Goal: Task Accomplishment & Management: Use online tool/utility

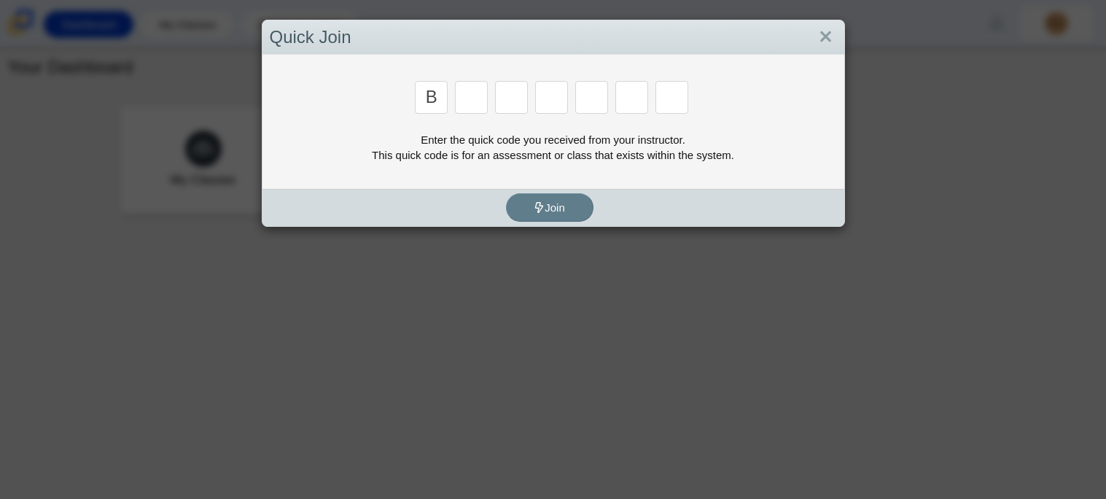
type input "B"
type input "M"
type input "2"
type input "3"
type input "5"
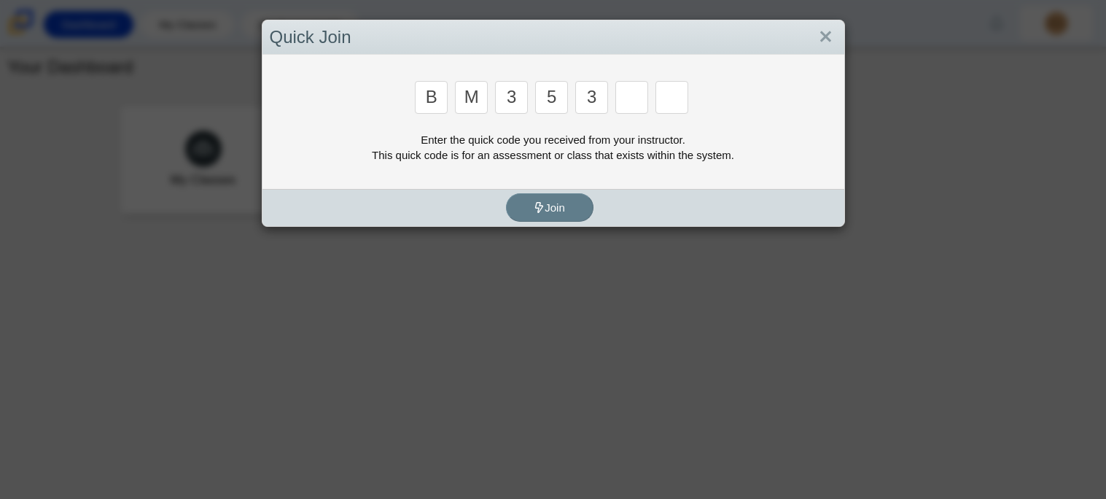
type input "3"
type input "G"
type input "B"
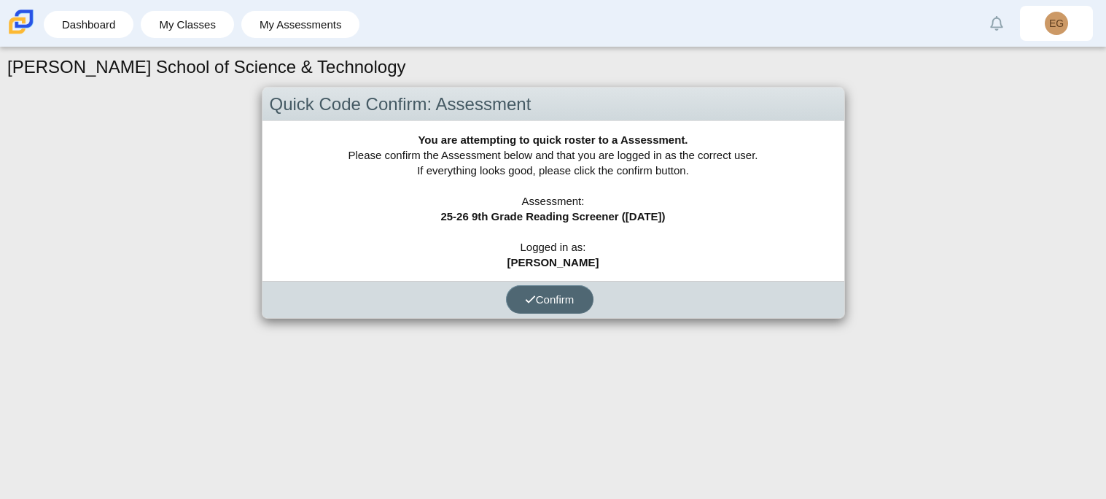
click at [554, 303] on span "Confirm" at bounding box center [550, 299] width 50 height 12
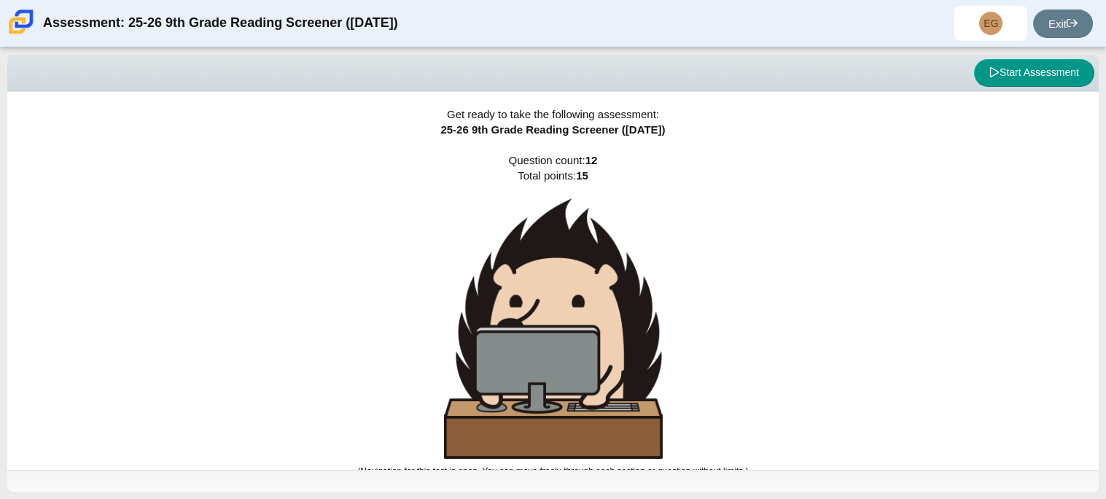
scroll to position [9, 0]
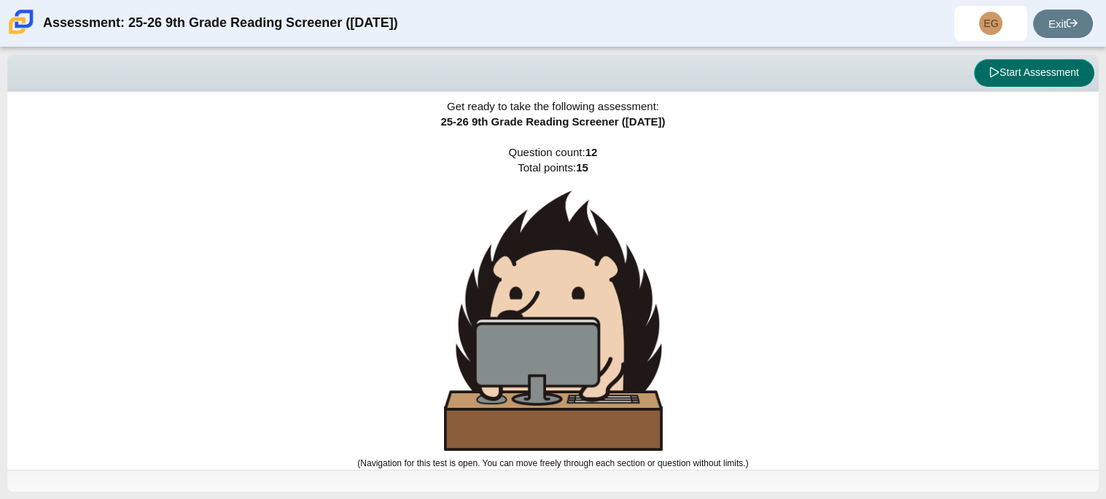
click at [1048, 76] on button "Start Assessment" at bounding box center [1034, 73] width 120 height 28
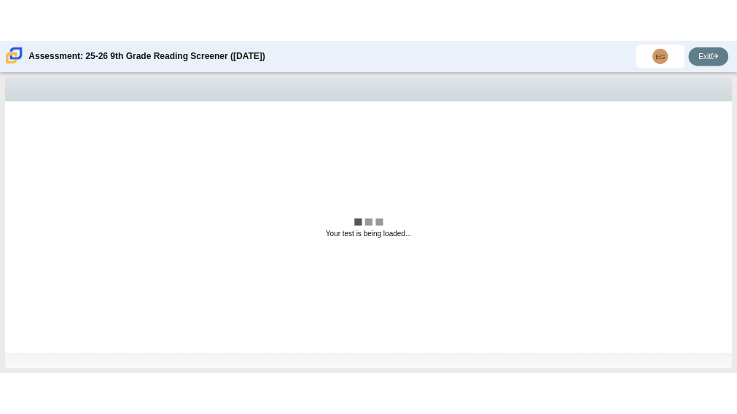
scroll to position [0, 0]
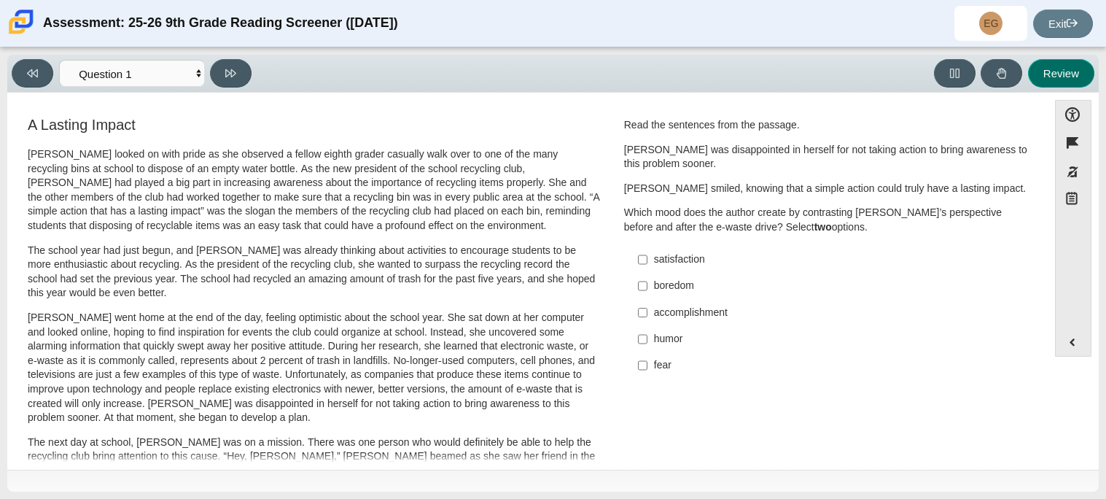
click at [1044, 82] on button "Review" at bounding box center [1061, 73] width 66 height 28
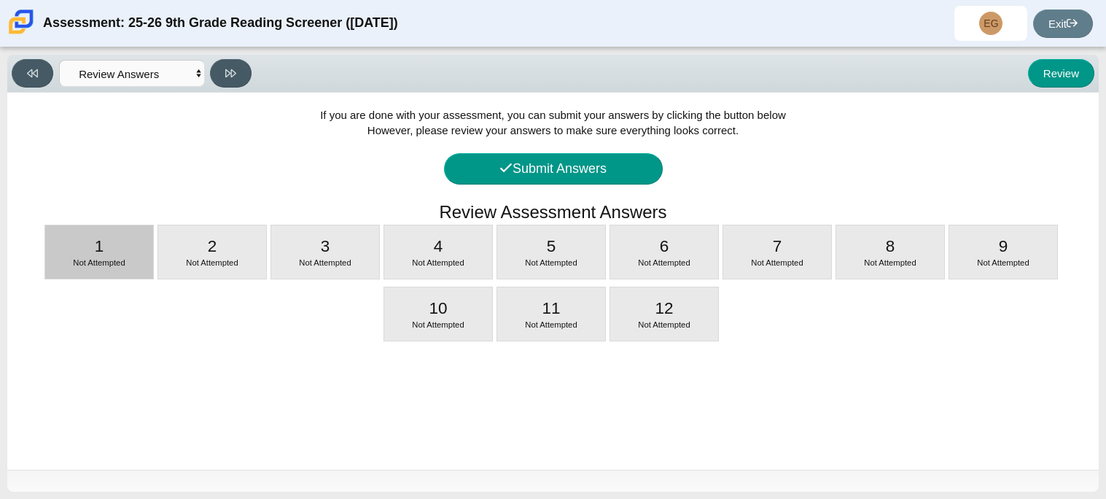
click at [81, 267] on span "Not Attempted" at bounding box center [99, 262] width 52 height 9
select select "ccc5b315-3c7c-471c-bf90-f22c8299c798"
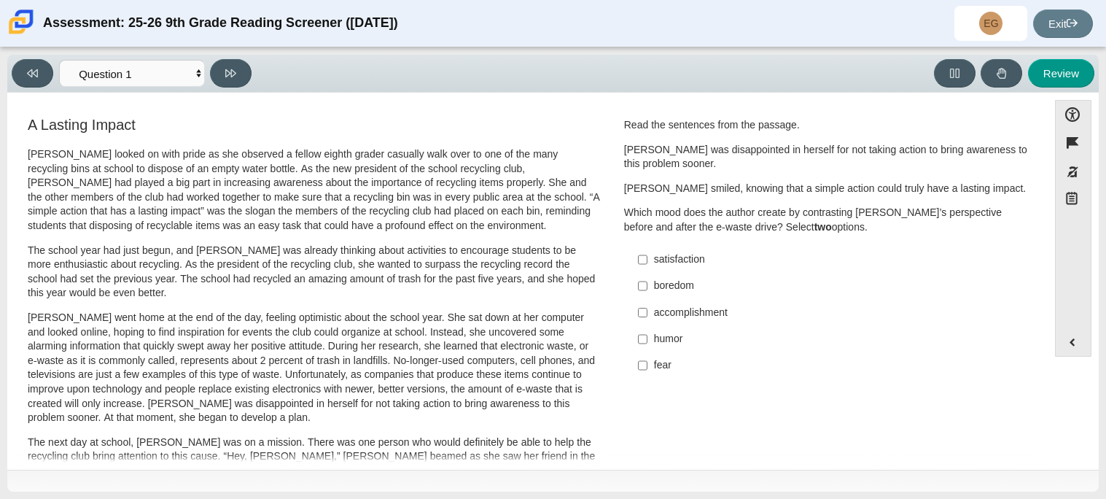
click at [666, 310] on div "accomplishment" at bounding box center [838, 312] width 368 height 15
click at [647, 310] on input "accomplishment accomplishment" at bounding box center [642, 312] width 9 height 26
checkbox input "true"
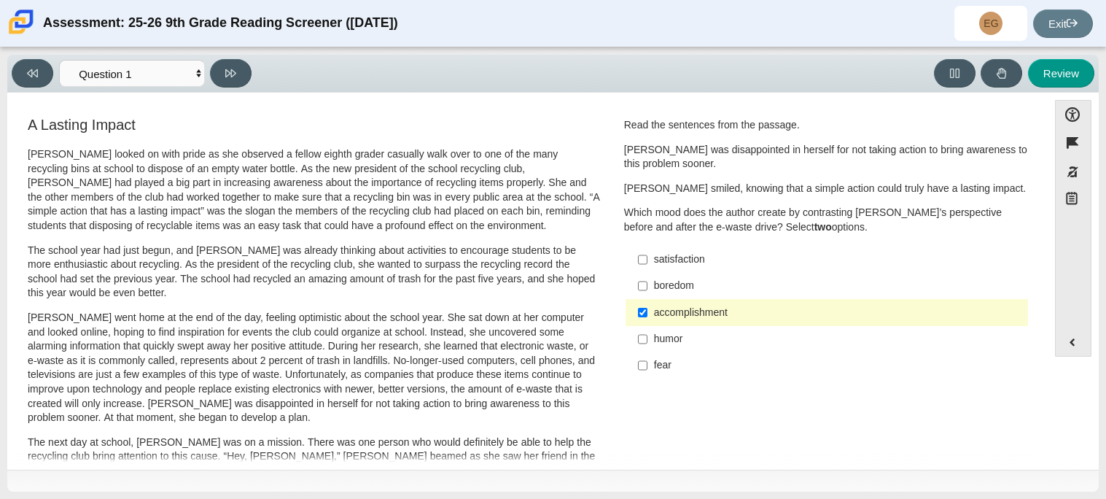
click at [679, 262] on div "satisfaction" at bounding box center [838, 259] width 368 height 15
click at [647, 262] on input "satisfaction satisfaction" at bounding box center [642, 259] width 9 height 26
checkbox input "true"
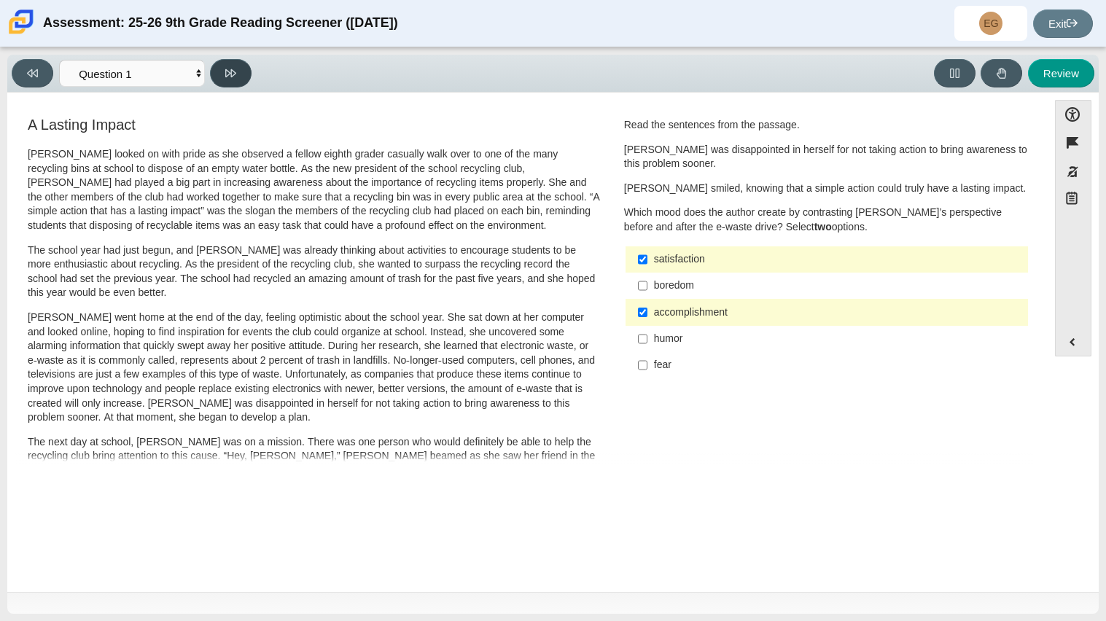
click at [243, 72] on button at bounding box center [231, 73] width 42 height 28
select select "0ff64528-ffd7-428d-b192-babfaadd44e8"
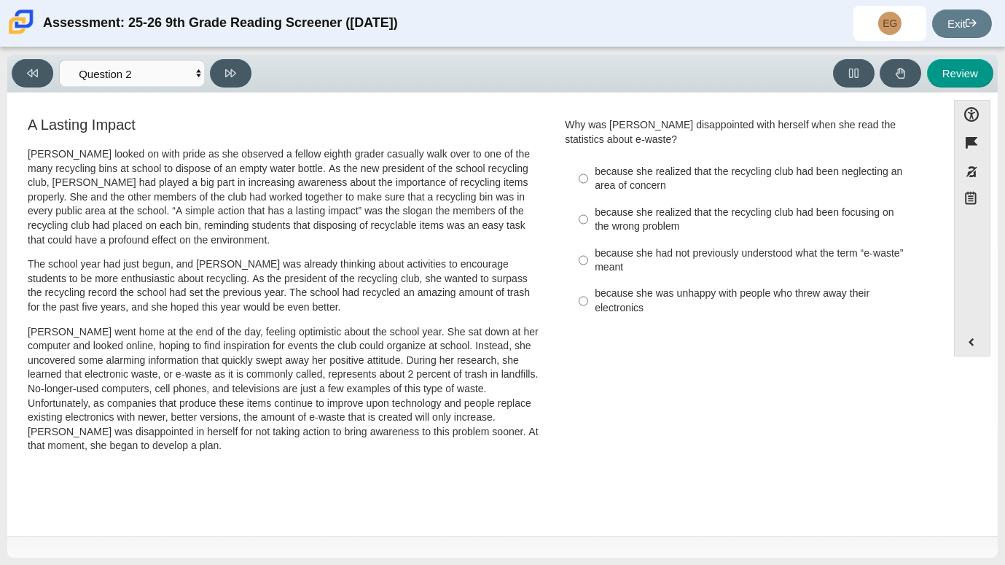
click at [698, 213] on div "because she realized that the recycling club had been focusing on the wrong pro…" at bounding box center [758, 220] width 326 height 28
click at [588, 213] on input "because she realized that the recycling club had been focusing on the wrong pro…" at bounding box center [583, 219] width 9 height 41
radio input "true"
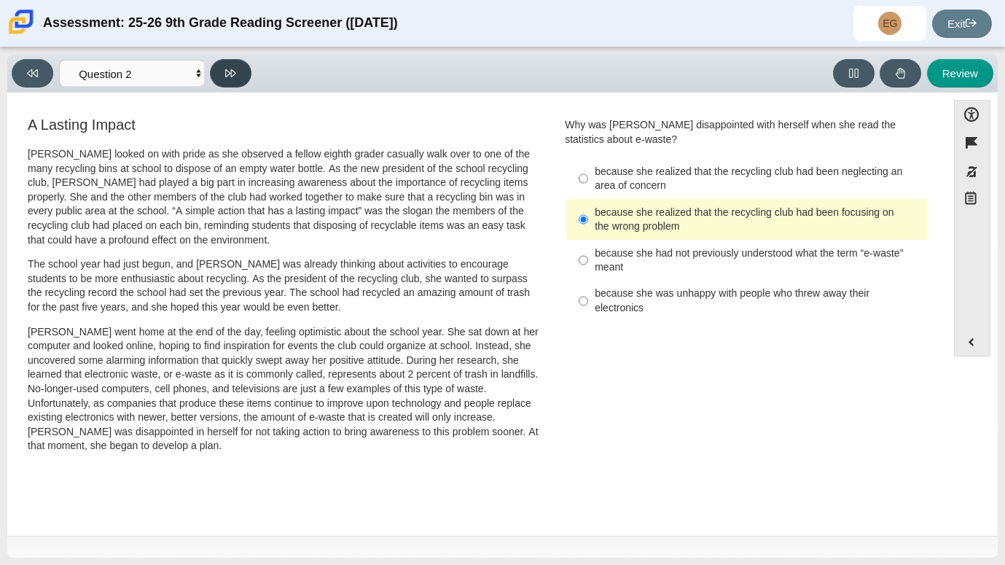
click at [218, 64] on button at bounding box center [231, 73] width 42 height 28
select select "7ce3d843-6974-4858-901c-1ff39630e843"
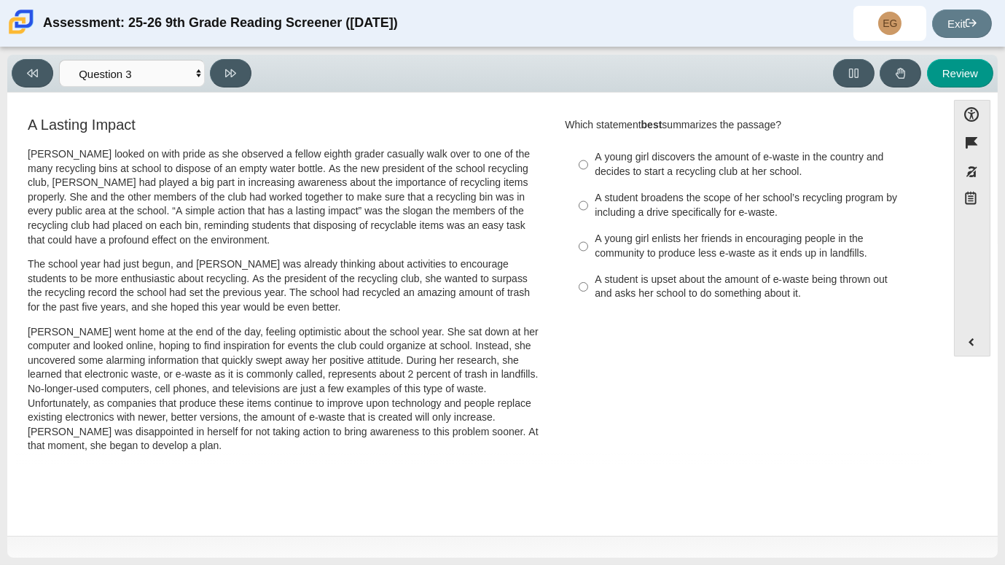
click at [642, 239] on div "A young girl enlists her friends in encouraging people in the community to prod…" at bounding box center [758, 246] width 326 height 28
click at [588, 239] on input "A young girl enlists her friends in encouraging people in the community to prod…" at bounding box center [583, 246] width 9 height 41
radio input "true"
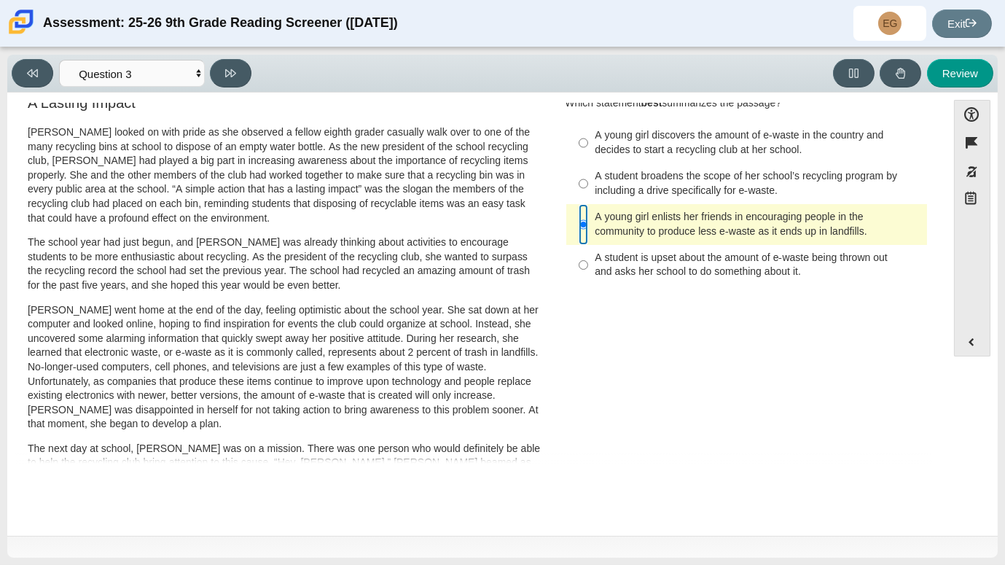
scroll to position [4, 0]
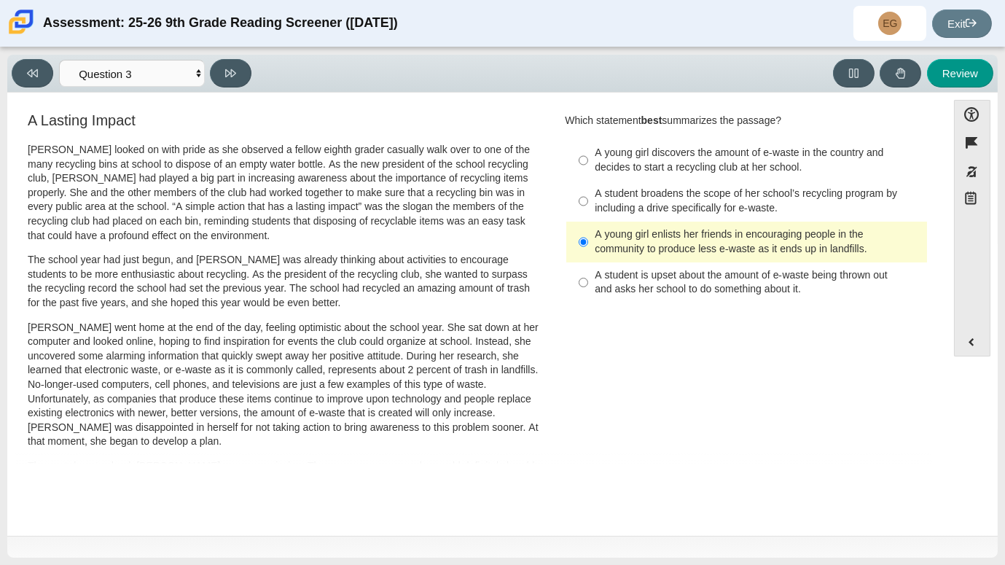
click at [825, 196] on div "A student broadens the scope of her school’s recycling program by including a d…" at bounding box center [758, 201] width 326 height 28
click at [588, 196] on input "A student broadens the scope of her school’s recycling program by including a d…" at bounding box center [583, 201] width 9 height 41
radio input "true"
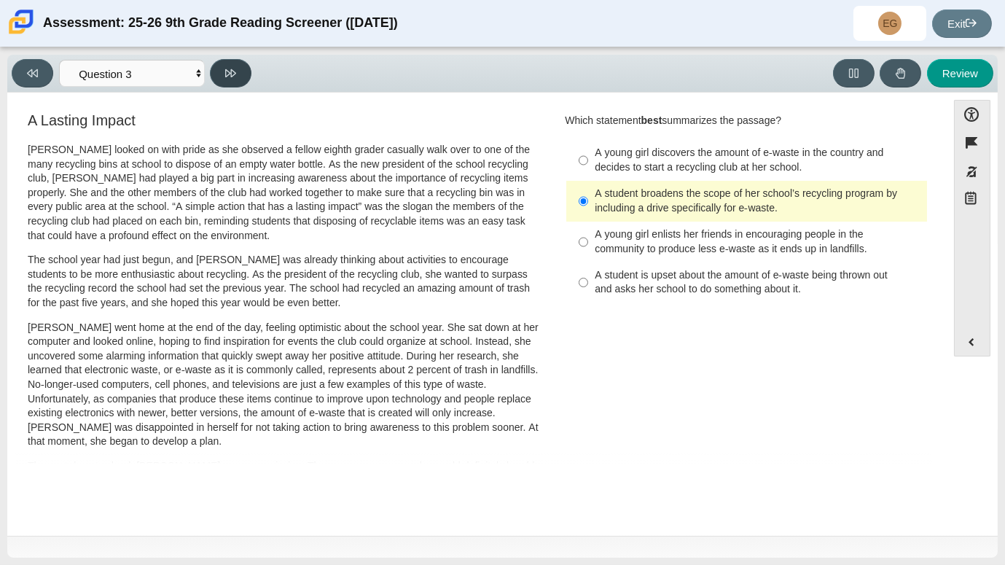
click at [241, 68] on button at bounding box center [231, 73] width 42 height 28
select select "ca9ea0f1-49c5-4bd1-83b0-472c18652b42"
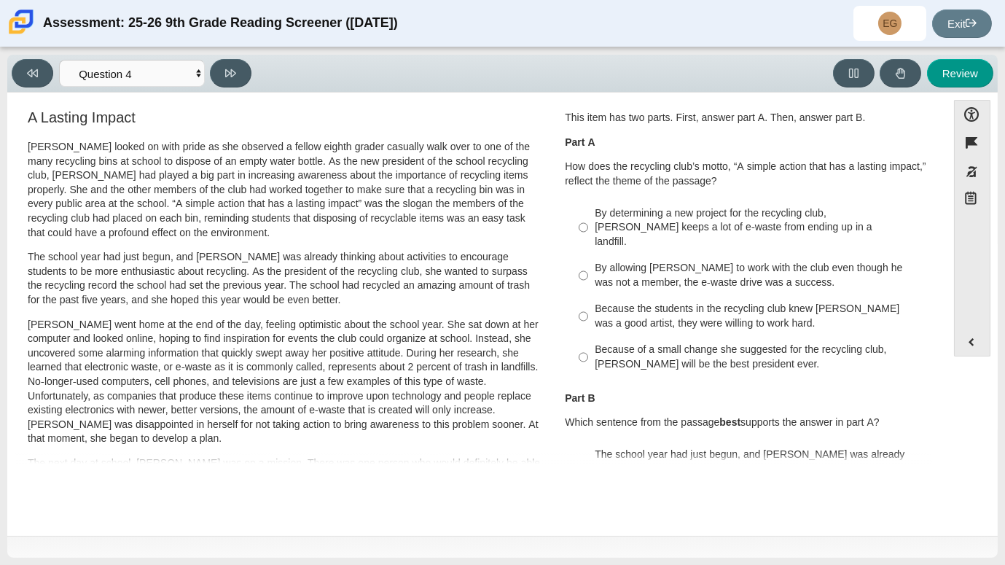
scroll to position [8, 0]
click at [730, 342] on div "Because of a small change she suggested for the recycling club, [PERSON_NAME] w…" at bounding box center [758, 356] width 326 height 28
click at [588, 338] on input "Because of a small change she suggested for the recycling club, [PERSON_NAME] w…" at bounding box center [583, 356] width 9 height 41
radio input "true"
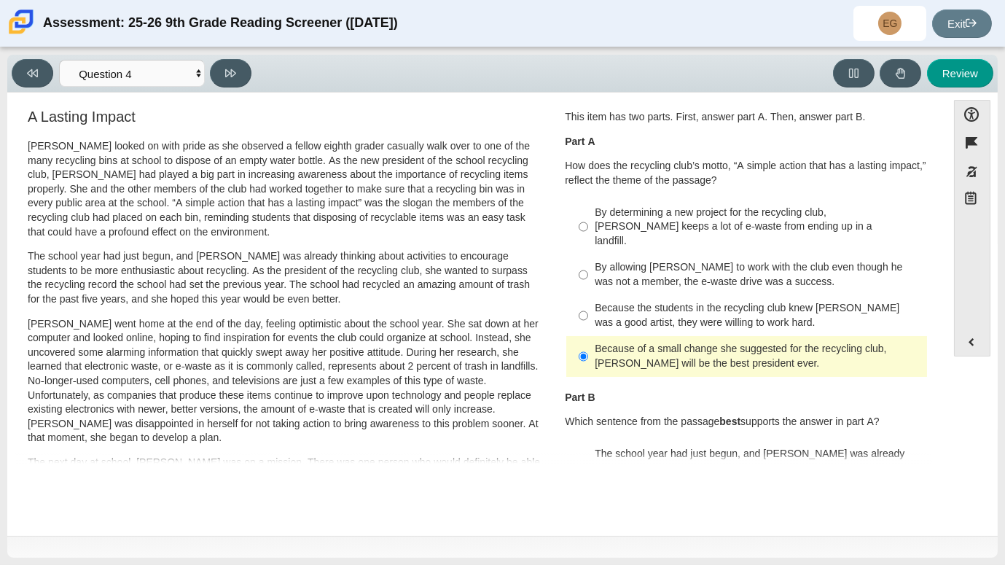
click at [707, 228] on div "By determining a new project for the recycling club, [PERSON_NAME] keeps a lot …" at bounding box center [758, 227] width 326 height 43
click at [588, 228] on input "By determining a new project for the recycling club, [PERSON_NAME] keeps a lot …" at bounding box center [583, 226] width 9 height 55
radio input "true"
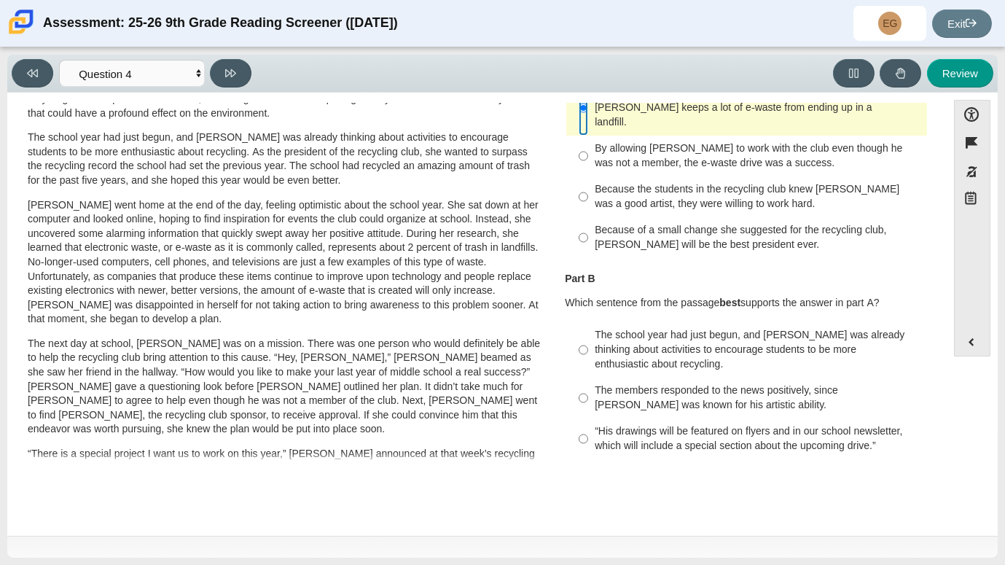
scroll to position [128, 0]
click at [722, 146] on div "By allowing [PERSON_NAME] to work with the club even though he was not a member…" at bounding box center [758, 155] width 326 height 28
click at [588, 146] on input "By allowing [PERSON_NAME] to work with the club even though he was not a member…" at bounding box center [583, 155] width 9 height 41
radio input "true"
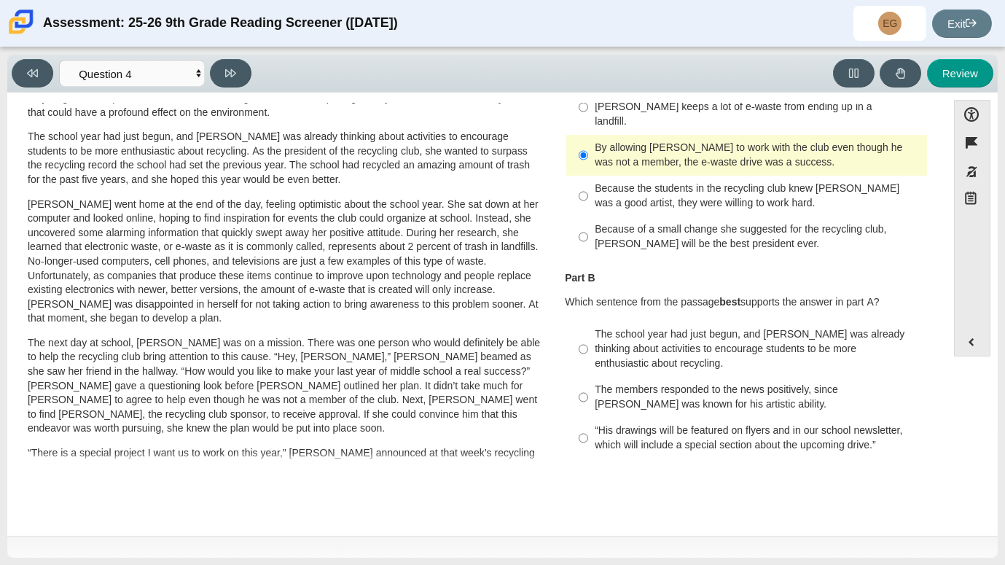
click at [683, 385] on div "The members responded to the news positively, since [PERSON_NAME] was known for…" at bounding box center [758, 397] width 326 height 28
click at [588, 385] on input "The members responded to the news positively, since [PERSON_NAME] was known for…" at bounding box center [583, 397] width 9 height 41
radio input "true"
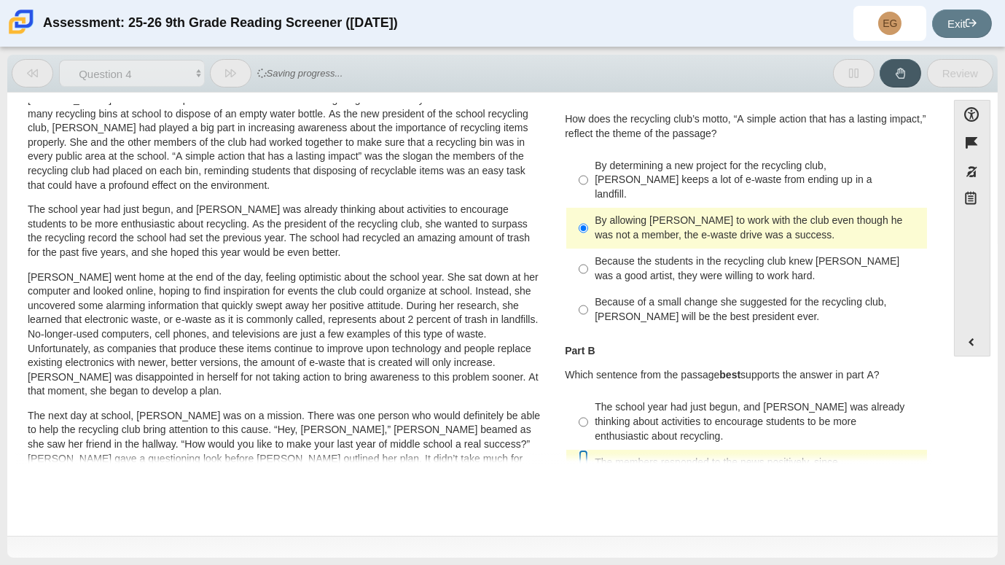
scroll to position [0, 0]
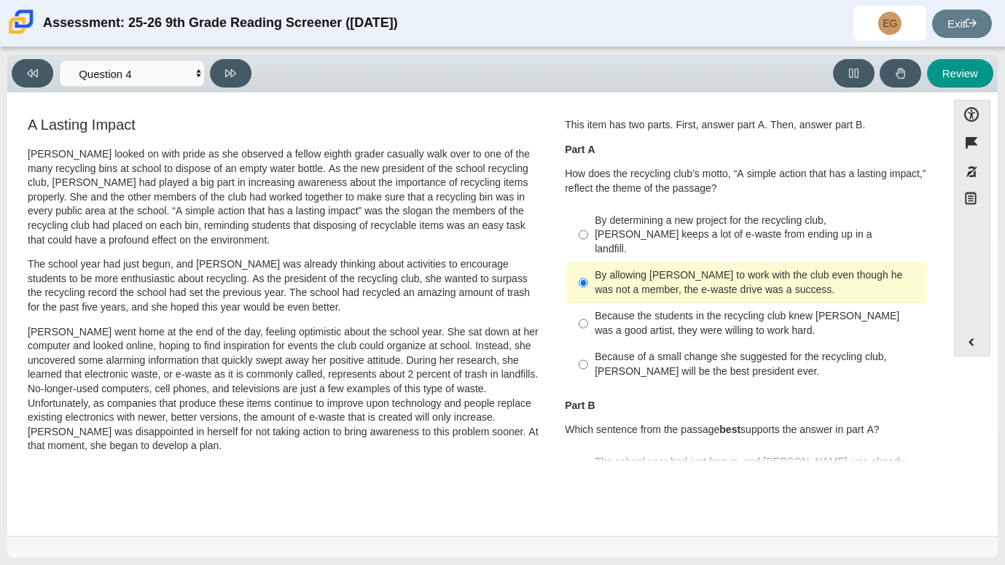
click at [232, 98] on div "Accessibility options Close Color scheme Font size Zoom Change the background a…" at bounding box center [502, 314] width 991 height 443
click at [241, 87] on div "Viewing Question 4 of 12 in Pacing Mode Questions Question 1 Question 2 Questio…" at bounding box center [502, 74] width 991 height 38
click at [226, 71] on icon at bounding box center [230, 73] width 11 height 11
select select "e41f1a79-e29f-4095-8030-a53364015bed"
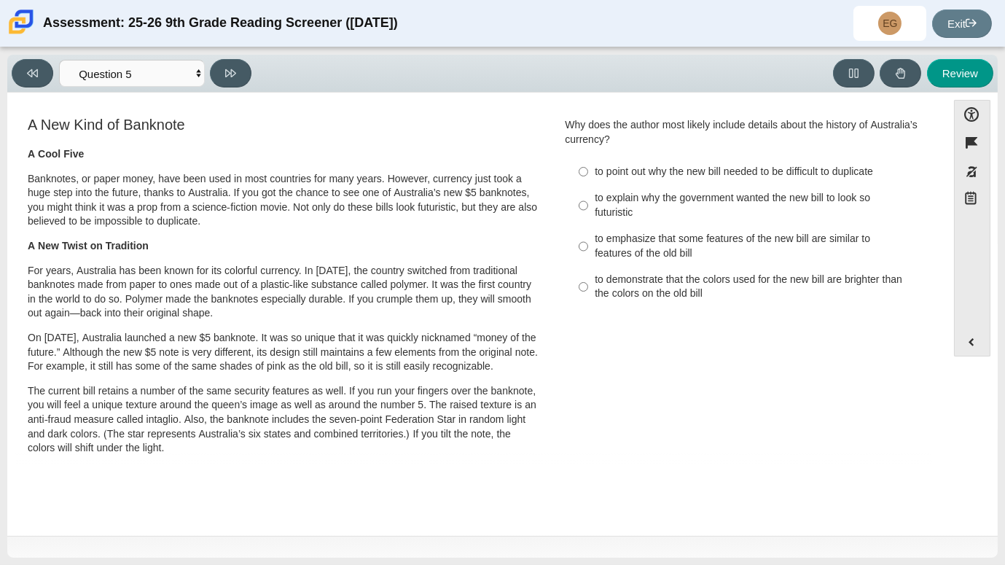
click at [759, 176] on div "to point out why the new bill needed to be difficult to duplicate" at bounding box center [758, 172] width 326 height 15
click at [588, 176] on input "to point out why the new bill needed to be difficult to duplicate to point out …" at bounding box center [583, 171] width 9 height 26
radio input "true"
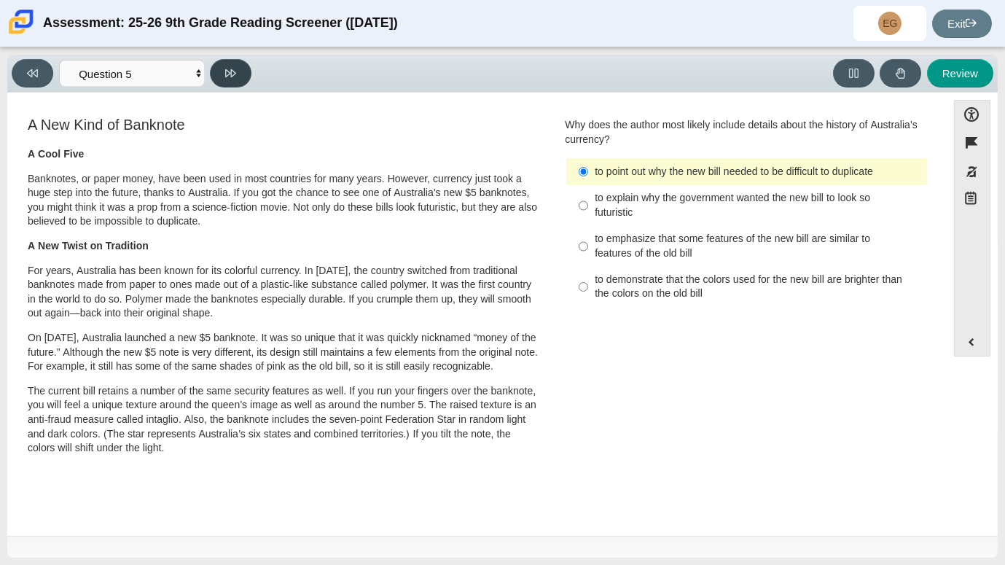
click at [244, 61] on button at bounding box center [231, 73] width 42 height 28
select select "69146e31-7b3d-4a3e-9ce6-f30c24342ae0"
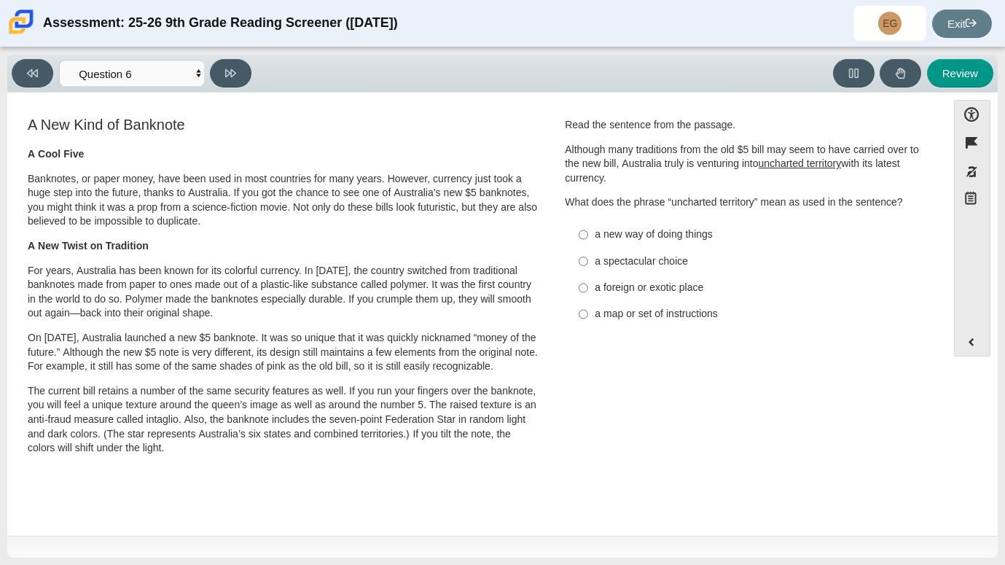
click at [620, 210] on div "Read the sentence from the passage. Although many traditions from the old $5 bi…" at bounding box center [747, 223] width 364 height 211
click at [641, 242] on label "a new way of doing things a new way of doing things" at bounding box center [748, 235] width 359 height 26
click at [588, 242] on input "a new way of doing things a new way of doing things" at bounding box center [583, 235] width 9 height 26
radio input "true"
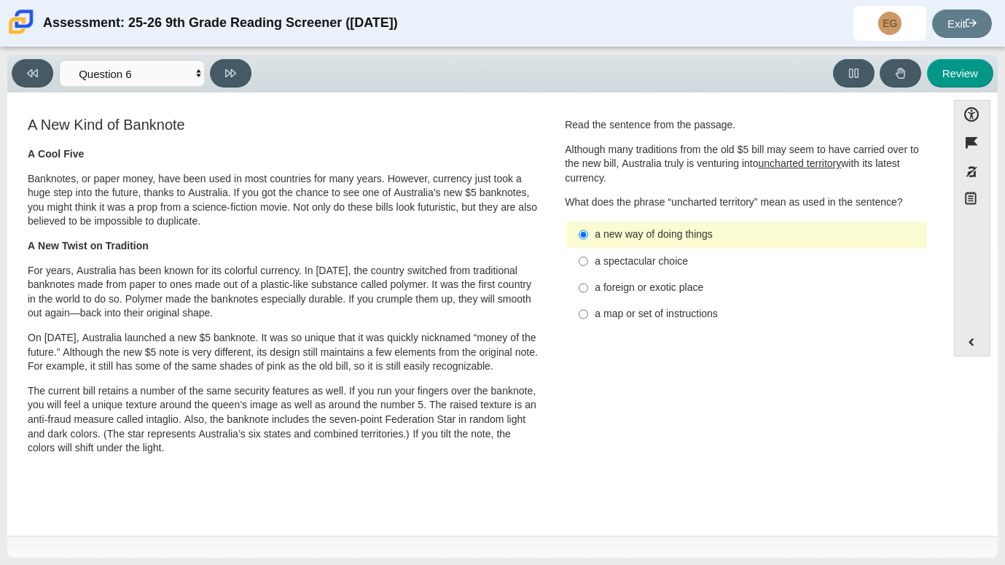
click at [243, 59] on div "Viewing Question 6 of 12 in Pacing Mode Questions Question 1 Question 2 Questio…" at bounding box center [135, 73] width 246 height 28
click at [241, 66] on button at bounding box center [231, 73] width 42 height 28
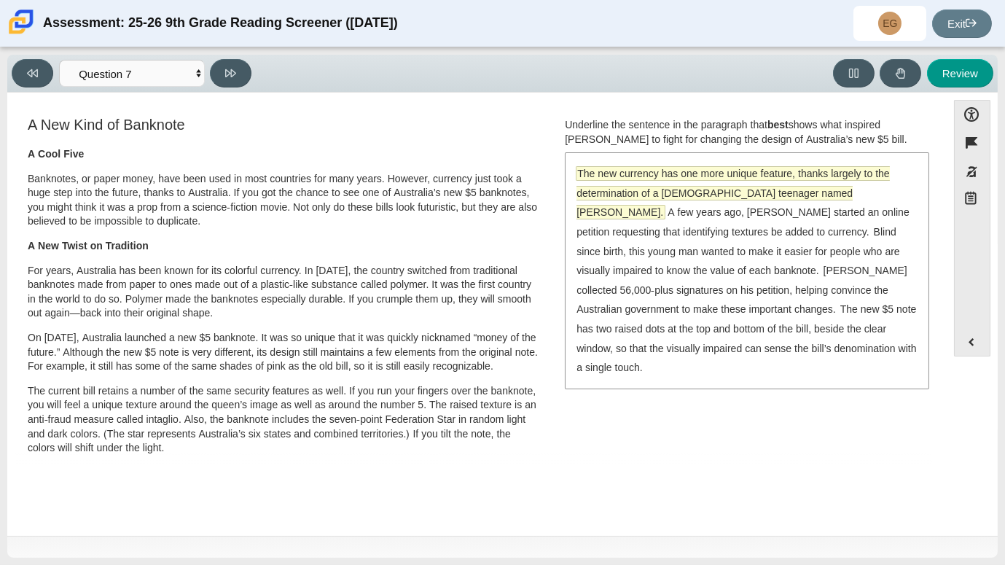
click at [687, 186] on span "The new currency has one more unique feature, thanks largely to the determinati…" at bounding box center [733, 193] width 313 height 52
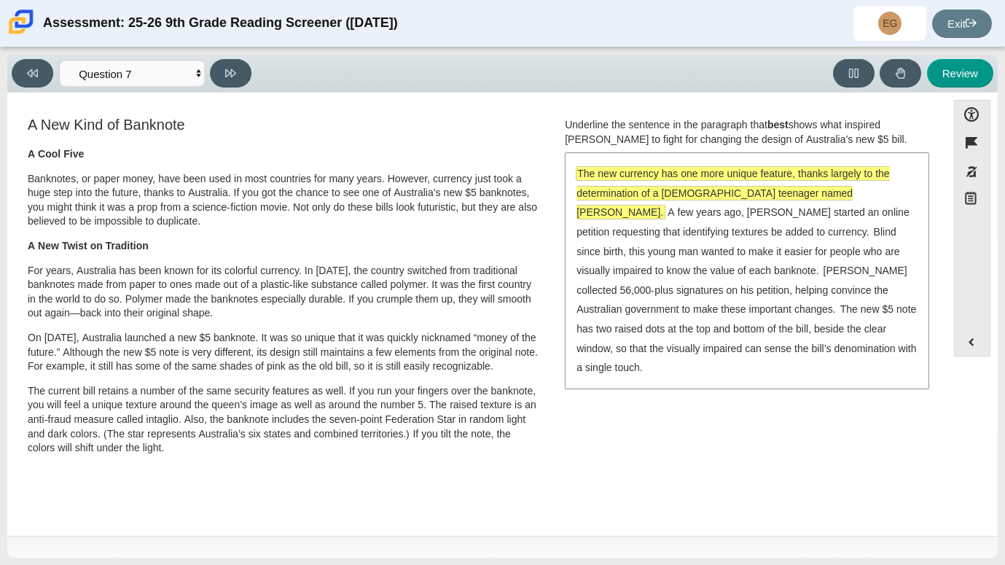
click at [687, 186] on span "The new currency has one more unique feature, thanks largely to the determinati…" at bounding box center [733, 193] width 313 height 52
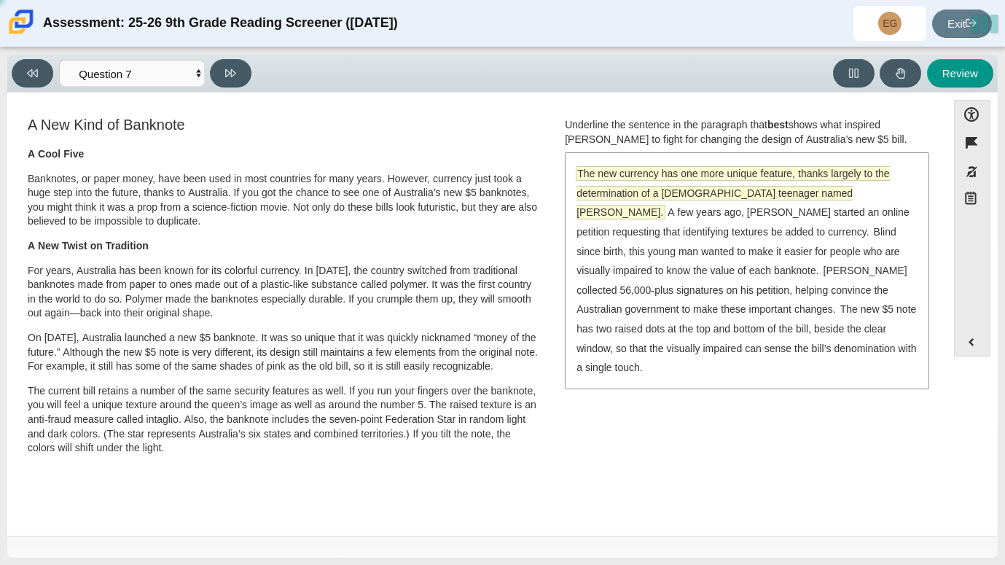
click at [866, 175] on span "The new currency has one more unique feature, thanks largely to the determinati…" at bounding box center [733, 193] width 313 height 52
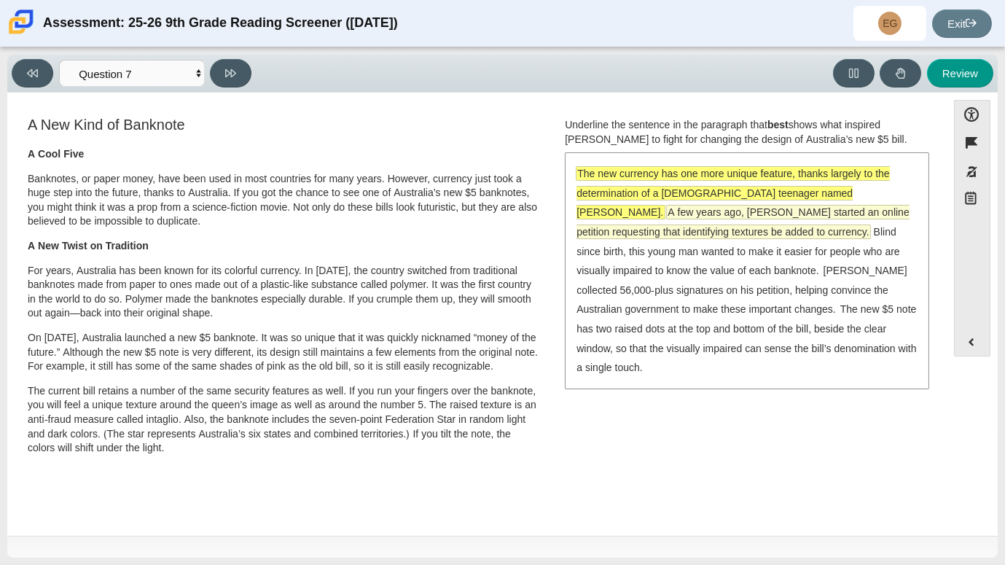
click at [860, 217] on span "A few years ago, [PERSON_NAME] started an online petition requesting that ident…" at bounding box center [743, 222] width 333 height 33
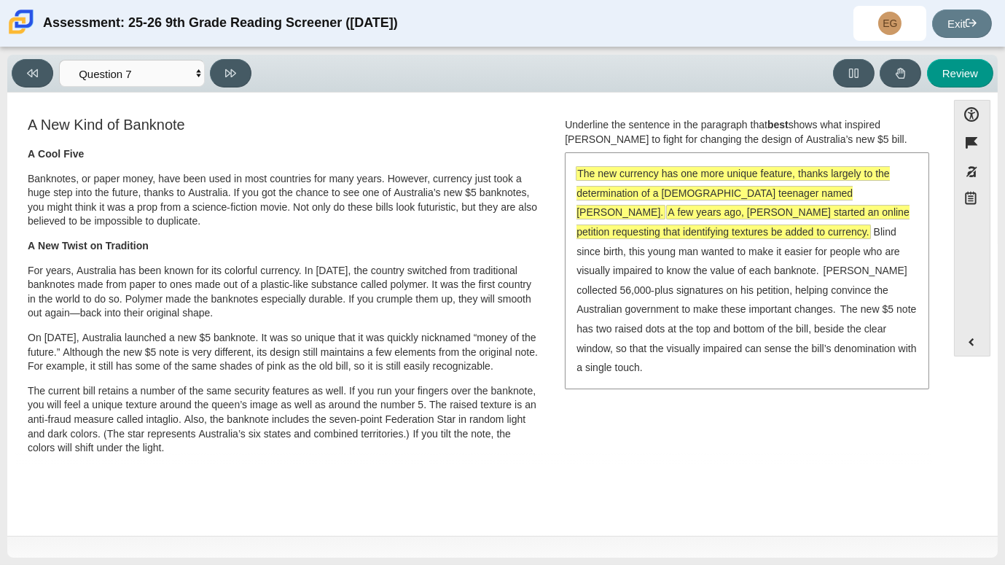
click at [787, 176] on span "The new currency has one more unique feature, thanks largely to the determinati…" at bounding box center [733, 193] width 313 height 52
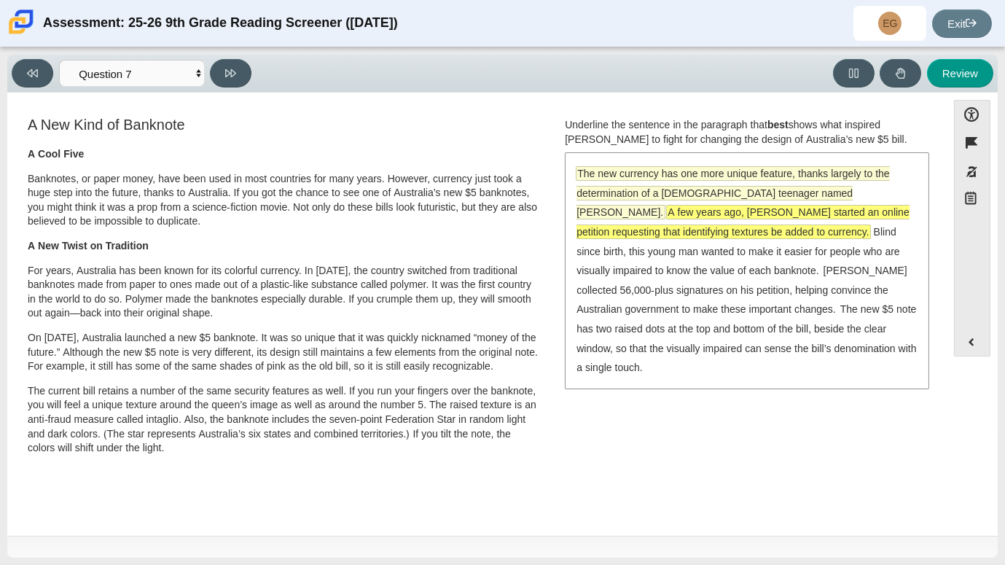
click at [872, 171] on span "The new currency has one more unique feature, thanks largely to the determinati…" at bounding box center [733, 193] width 313 height 52
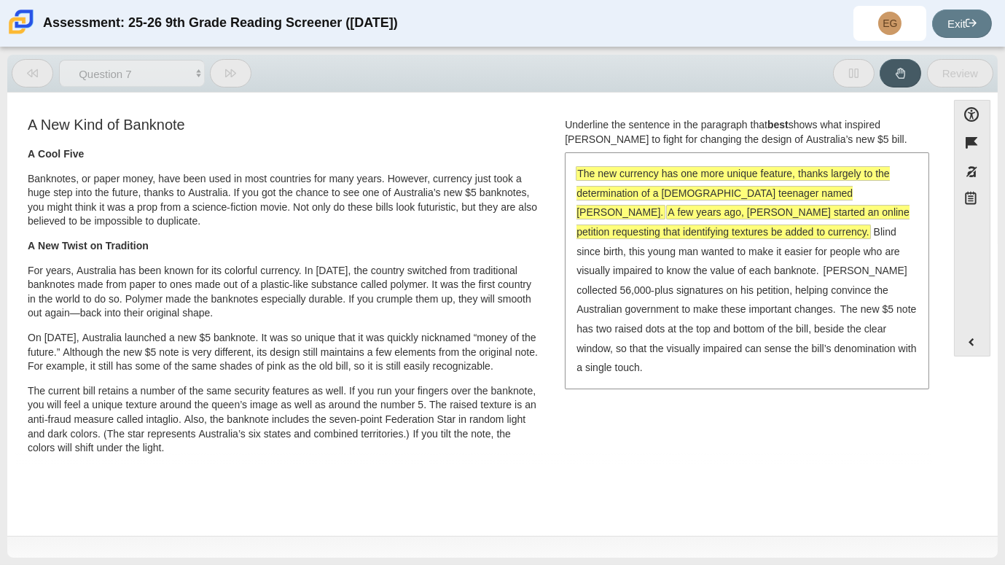
click at [872, 171] on span "The new currency has one more unique feature, thanks largely to the determinati…" at bounding box center [733, 193] width 313 height 52
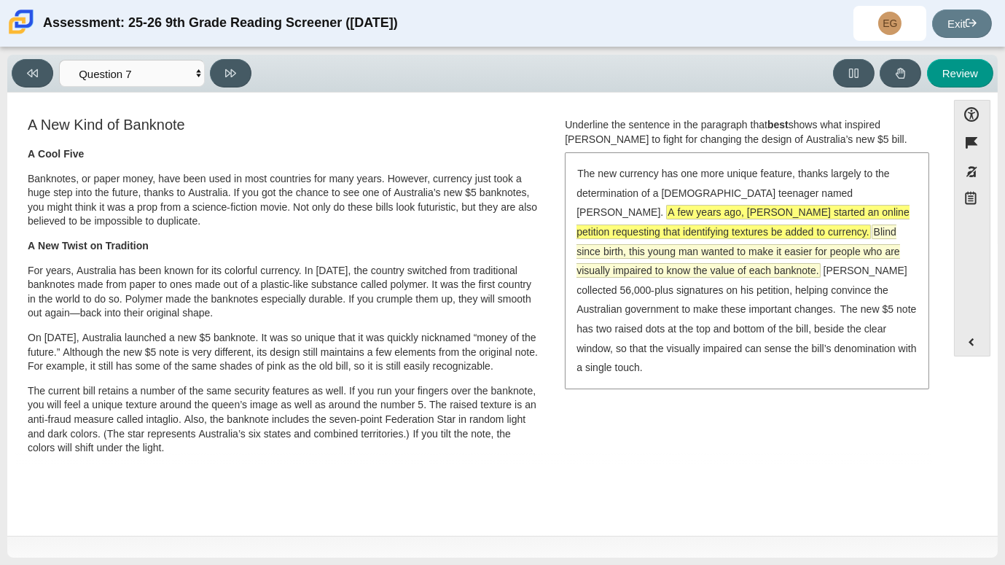
click at [854, 235] on span "Blind since birth, this young man wanted to make it easier for people who are v…" at bounding box center [738, 251] width 323 height 52
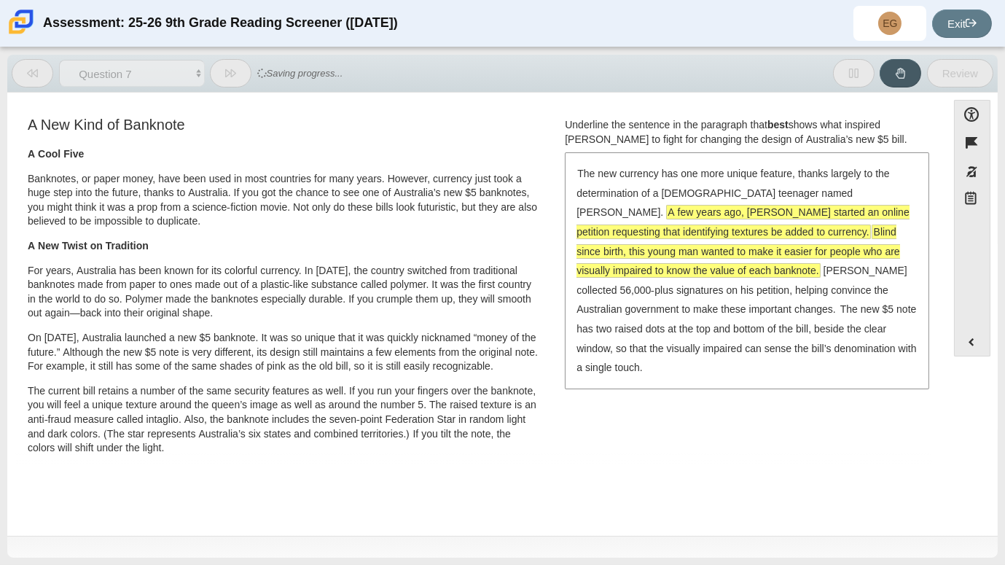
click at [855, 235] on span "Blind since birth, this young man wanted to make it easier for people who are v…" at bounding box center [738, 251] width 323 height 52
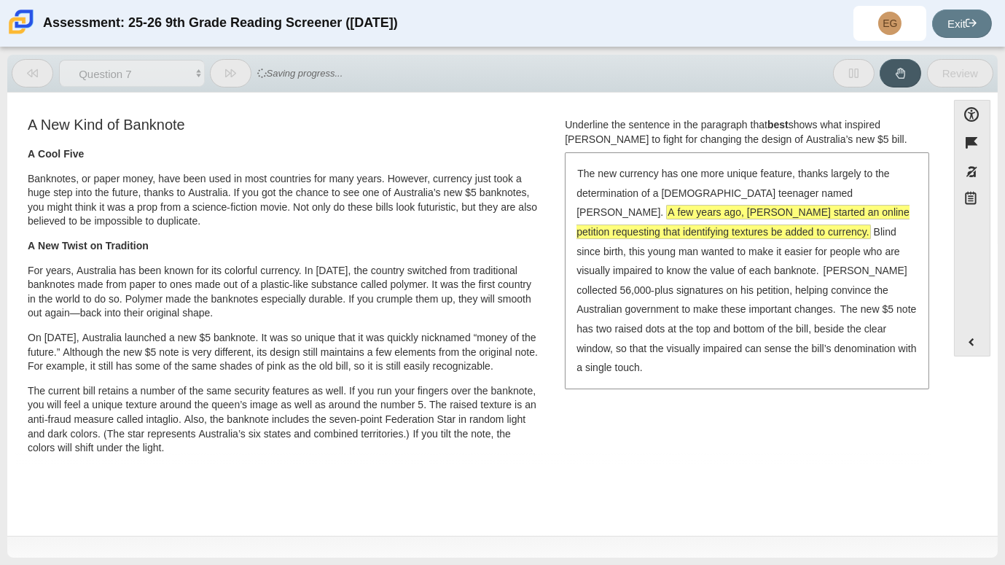
click at [861, 213] on span "A few years ago, [PERSON_NAME] started an online petition requesting that ident…" at bounding box center [743, 222] width 333 height 33
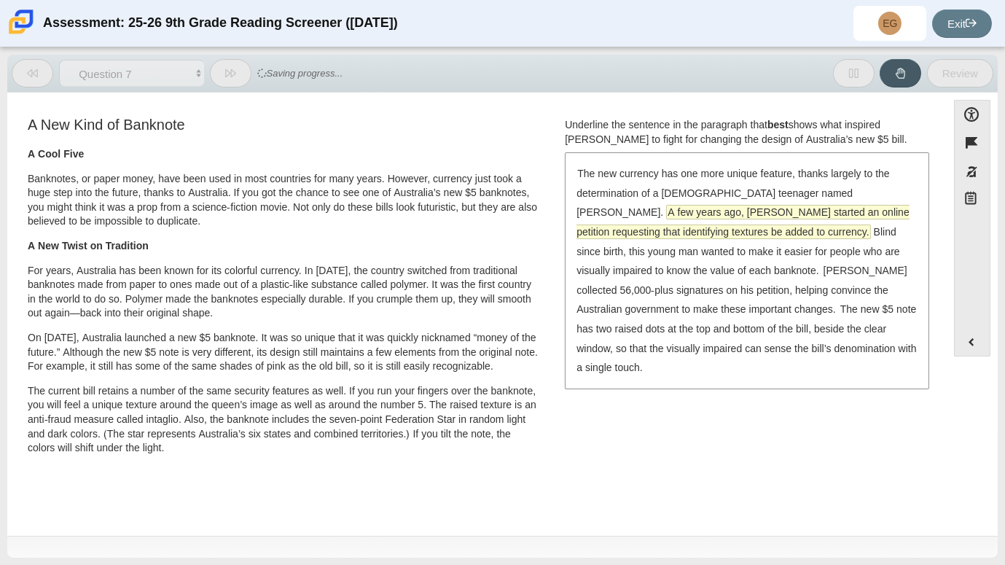
click at [862, 213] on span "A few years ago, [PERSON_NAME] started an online petition requesting that ident…" at bounding box center [743, 222] width 333 height 33
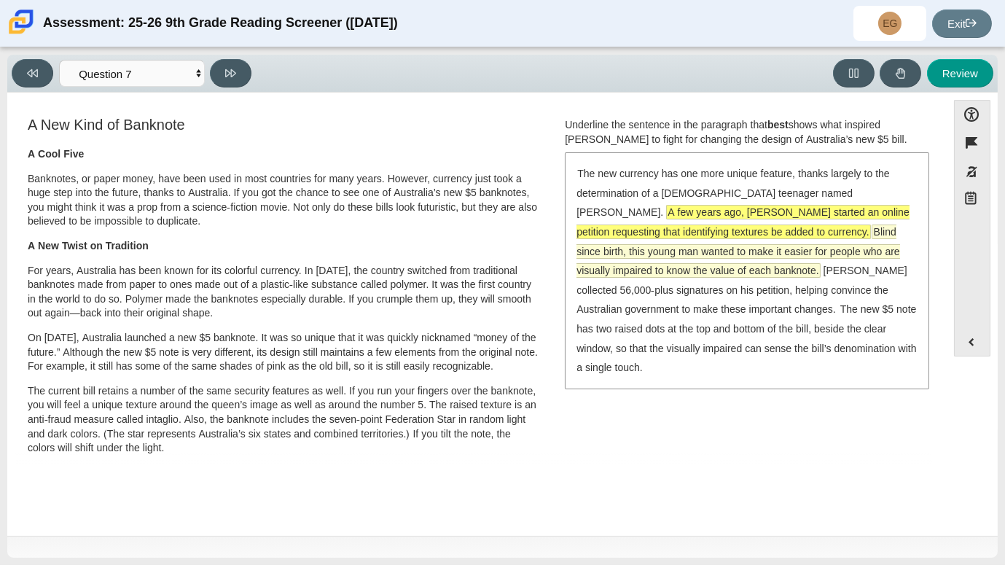
click at [878, 248] on span "Blind since birth, this young man wanted to make it easier for people who are v…" at bounding box center [738, 251] width 323 height 52
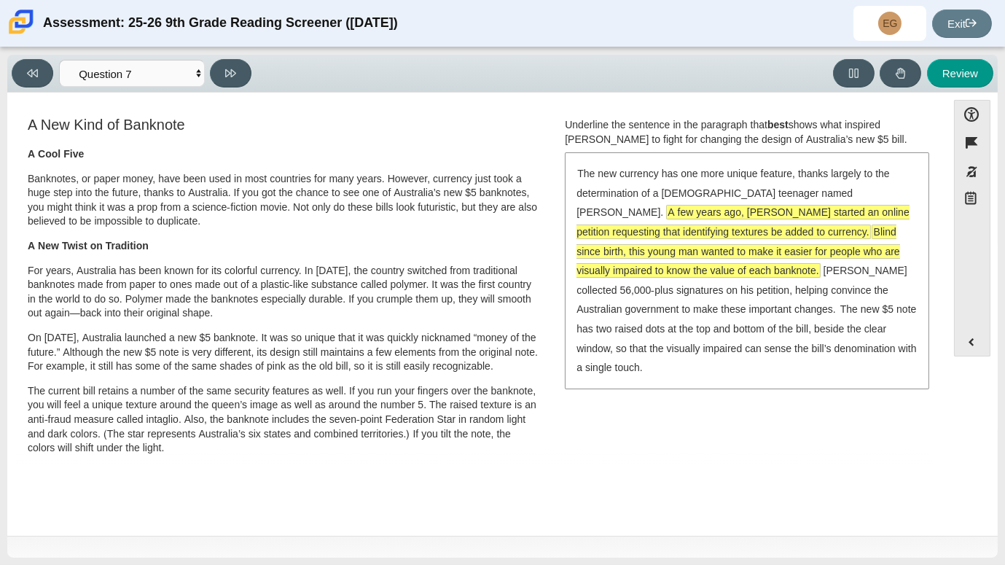
click at [862, 242] on div "The new currency has one more unique feature, thanks largely to the determinati…" at bounding box center [747, 271] width 362 height 234
click at [851, 261] on div "The new currency has one more unique feature, thanks largely to the determinati…" at bounding box center [747, 271] width 362 height 234
click at [844, 256] on span "Blind since birth, this young man wanted to make it easier for people who are v…" at bounding box center [738, 251] width 323 height 52
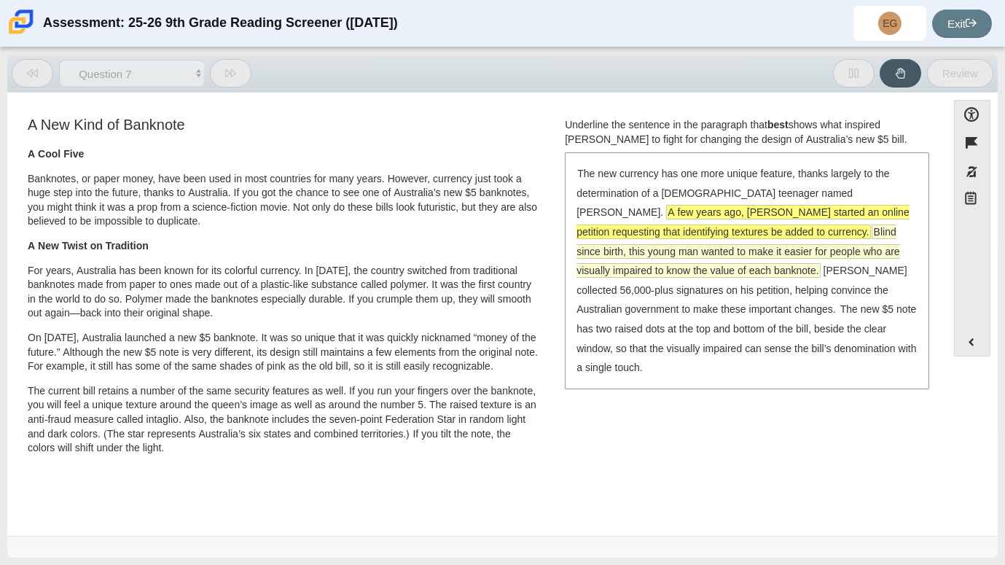
click at [844, 256] on span "Blind since birth, this young man wanted to make it easier for people who are v…" at bounding box center [738, 251] width 323 height 52
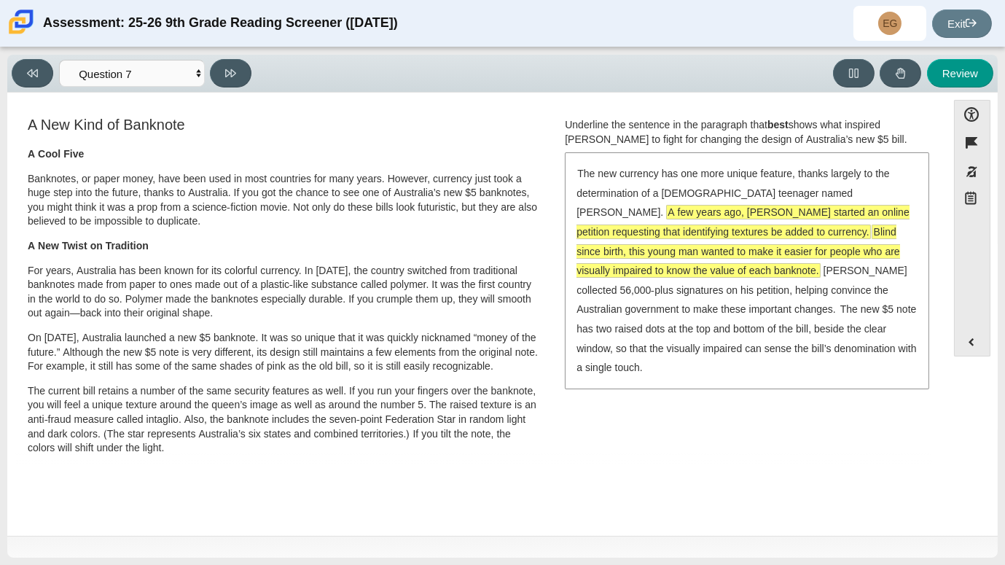
click at [869, 206] on span "A few years ago, [PERSON_NAME] started an online petition requesting that ident…" at bounding box center [743, 222] width 333 height 33
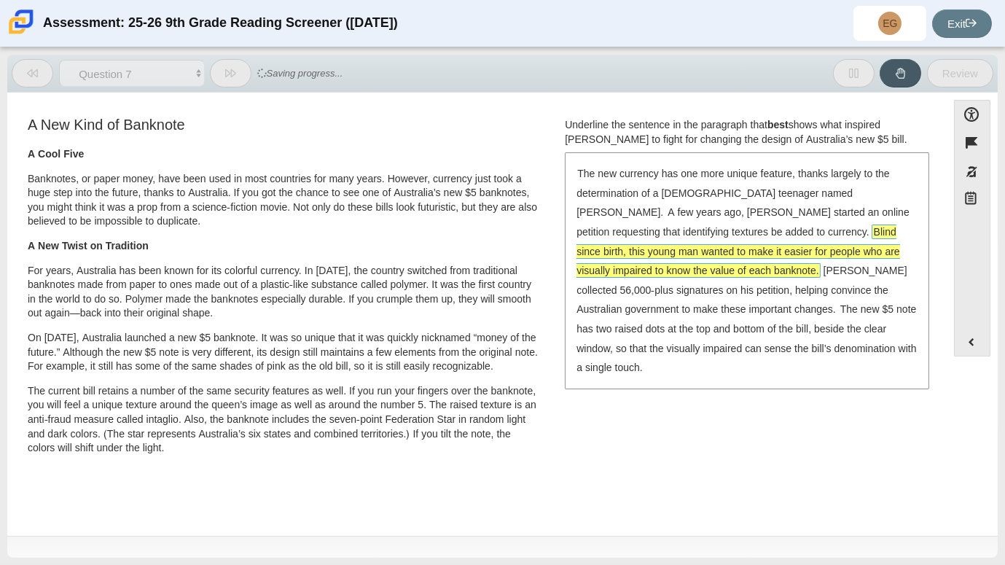
click at [869, 225] on span "Blind since birth, this young man wanted to make it easier for people who are v…" at bounding box center [738, 251] width 323 height 52
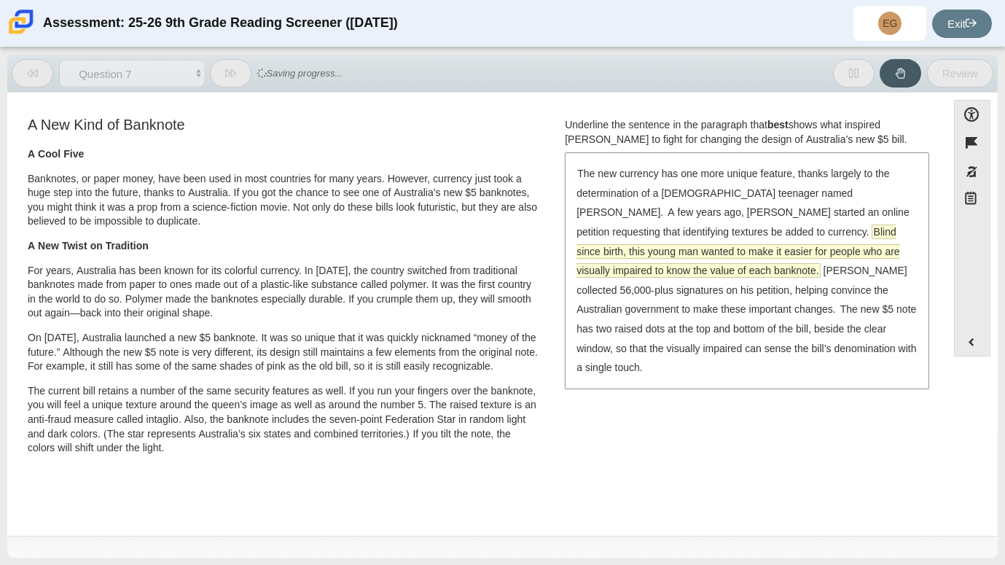
click at [871, 225] on span "Blind since birth, this young man wanted to make it easier for people who are v…" at bounding box center [738, 251] width 323 height 52
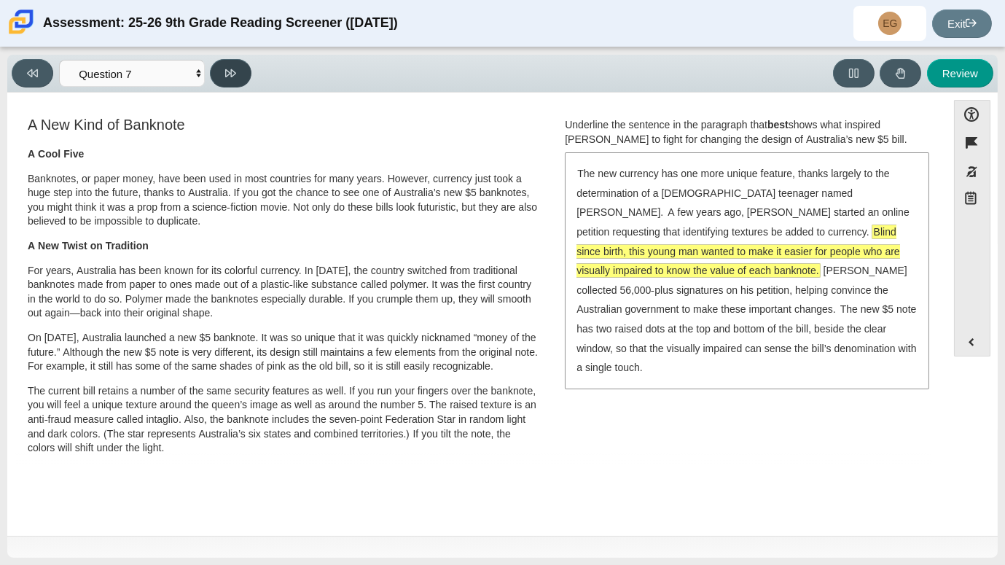
click at [236, 77] on button at bounding box center [231, 73] width 42 height 28
select select "ea8338c2-a6a3-418e-a305-2b963b54a290"
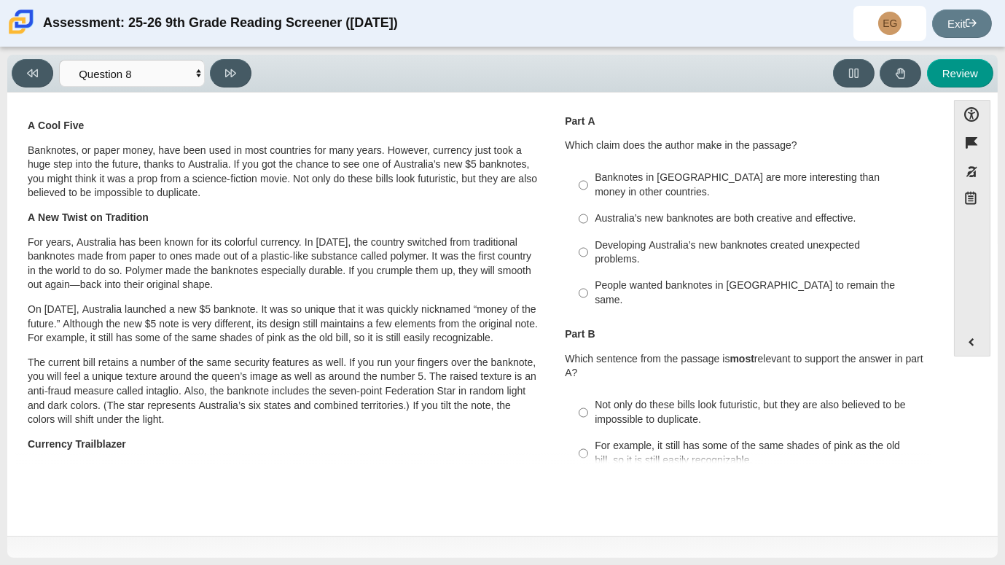
scroll to position [26, 0]
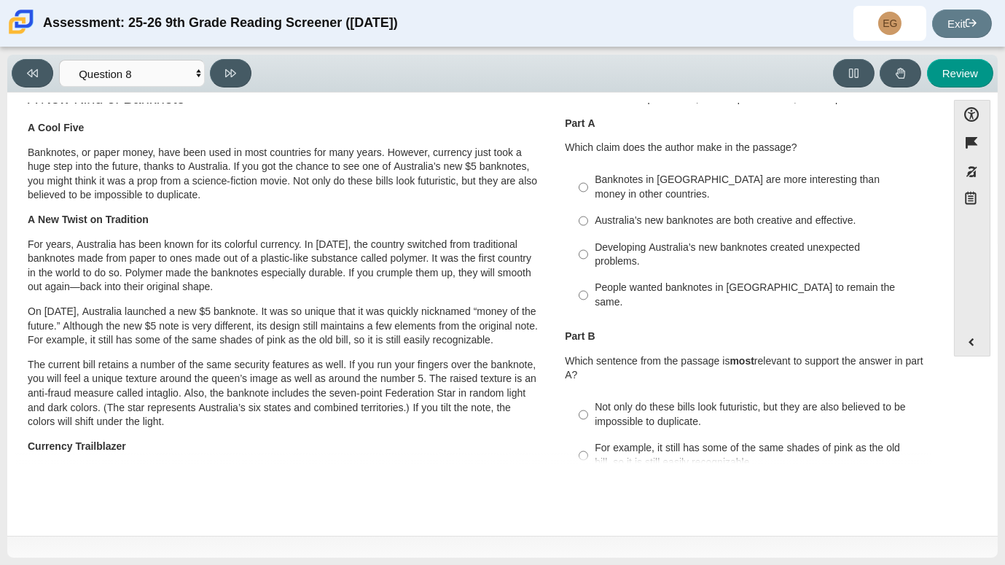
click at [724, 176] on div "Banknotes in [GEOGRAPHIC_DATA] are more interesting than money in other countri…" at bounding box center [758, 187] width 326 height 28
click at [588, 176] on input "Banknotes in [GEOGRAPHIC_DATA] are more interesting than money in other countri…" at bounding box center [583, 187] width 9 height 41
radio input "true"
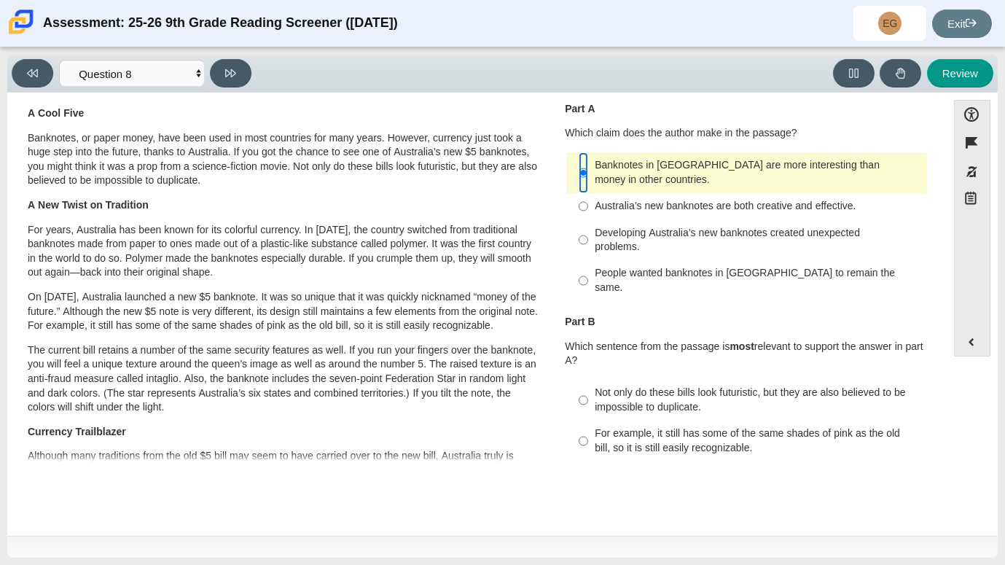
scroll to position [39, 0]
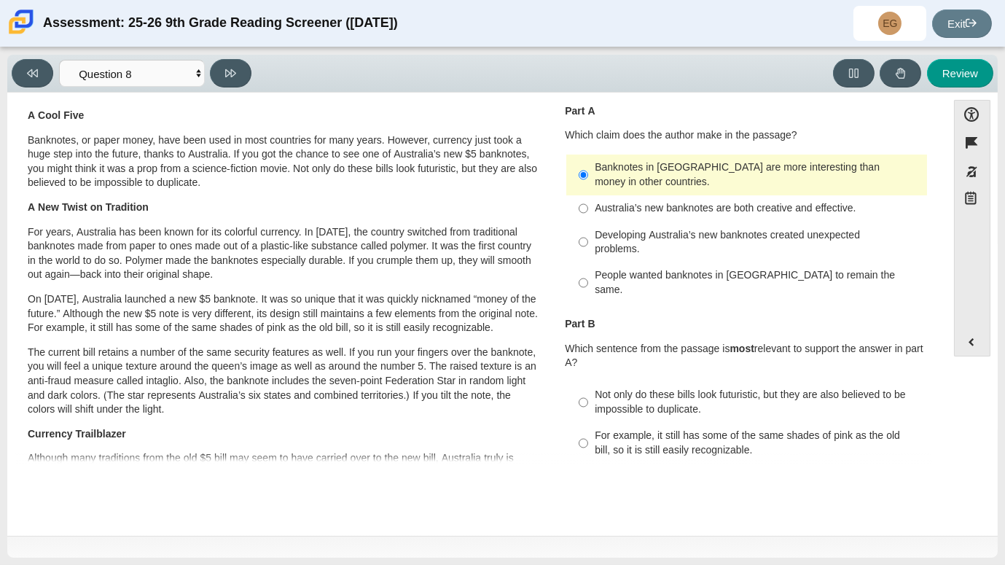
click at [667, 388] on div "Not only do these bills look futuristic, but they are also believed to be impos…" at bounding box center [758, 402] width 326 height 28
click at [588, 383] on input "Not only do these bills look futuristic, but they are also believed to be impos…" at bounding box center [583, 402] width 9 height 41
radio input "true"
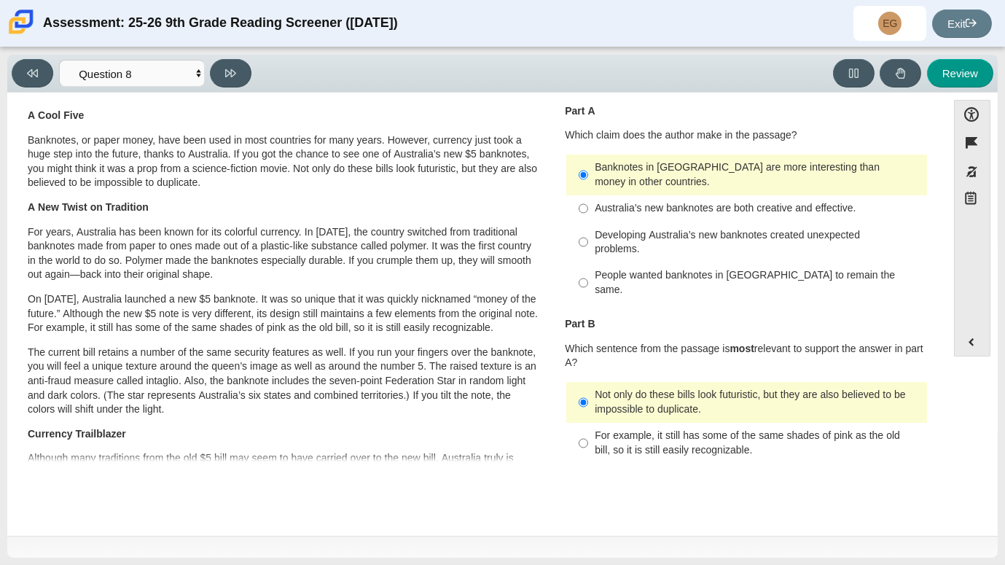
click at [718, 205] on div "Australia’s new banknotes are both creative and effective." at bounding box center [758, 208] width 326 height 15
click at [588, 205] on input "Australia’s new banknotes are both creative and effective. Australia’s new bank…" at bounding box center [583, 208] width 9 height 26
radio input "true"
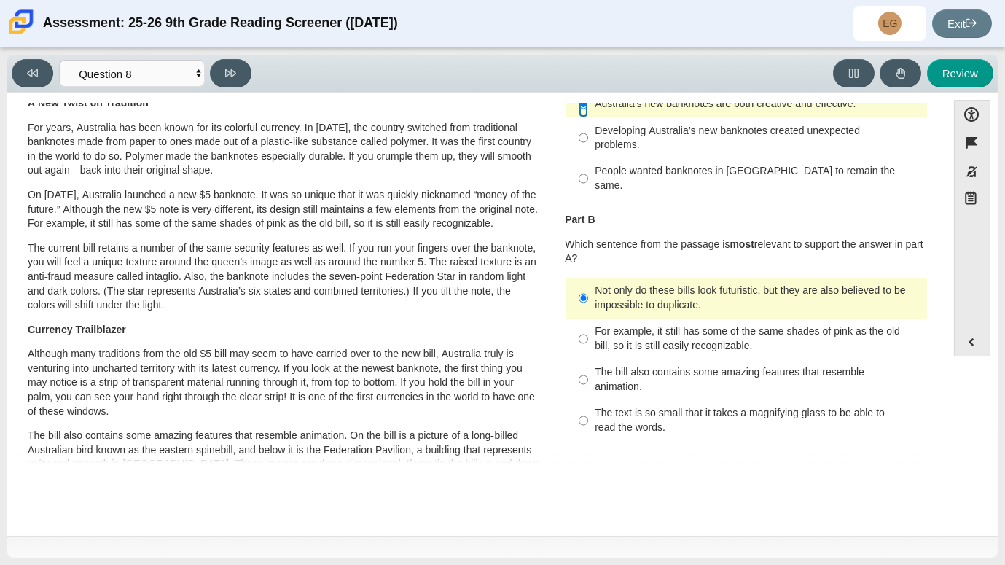
scroll to position [142, 0]
click at [235, 71] on icon at bounding box center [230, 73] width 11 height 8
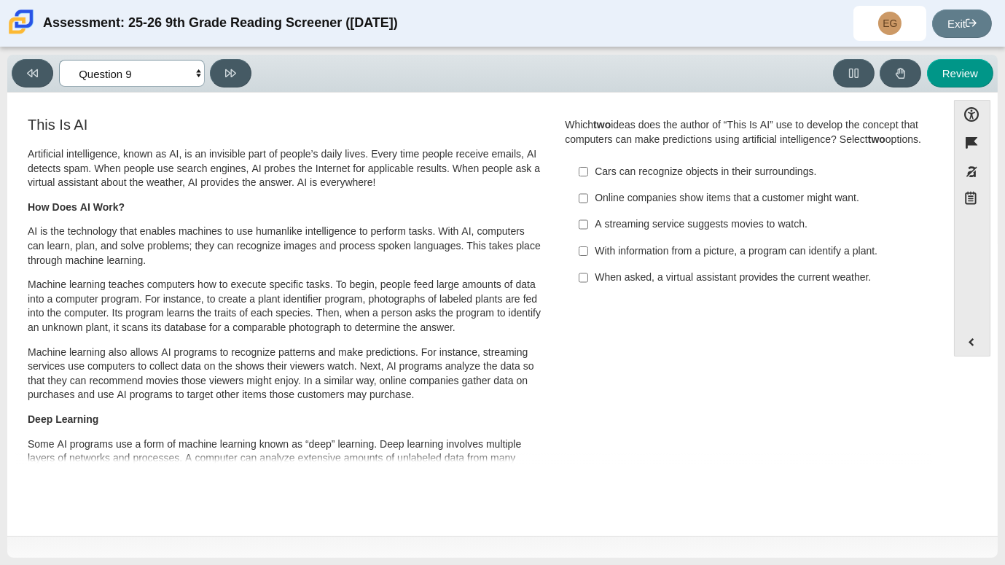
click at [93, 76] on select "Questions Question 1 Question 2 Question 3 Question 4 Question 5 Question 6 Que…" at bounding box center [132, 73] width 146 height 27
click at [127, 74] on select "Questions Question 1 Question 2 Question 3 Question 4 Question 5 Question 6 Que…" at bounding box center [132, 73] width 146 height 27
click at [59, 60] on select "Questions Question 1 Question 2 Question 3 Question 4 Question 5 Question 6 Que…" at bounding box center [132, 73] width 146 height 27
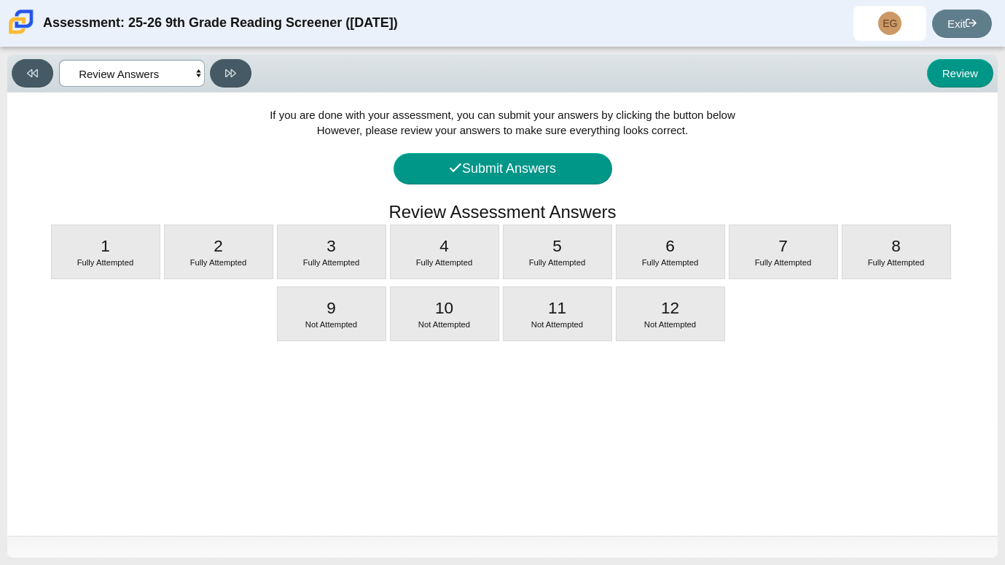
click at [154, 71] on select "Questions Question 1 Question 2 Question 3 Question 4 Question 5 Question 6 Que…" at bounding box center [132, 73] width 146 height 27
click at [59, 60] on select "Questions Question 1 Question 2 Question 3 Question 4 Question 5 Question 6 Que…" at bounding box center [132, 73] width 146 height 27
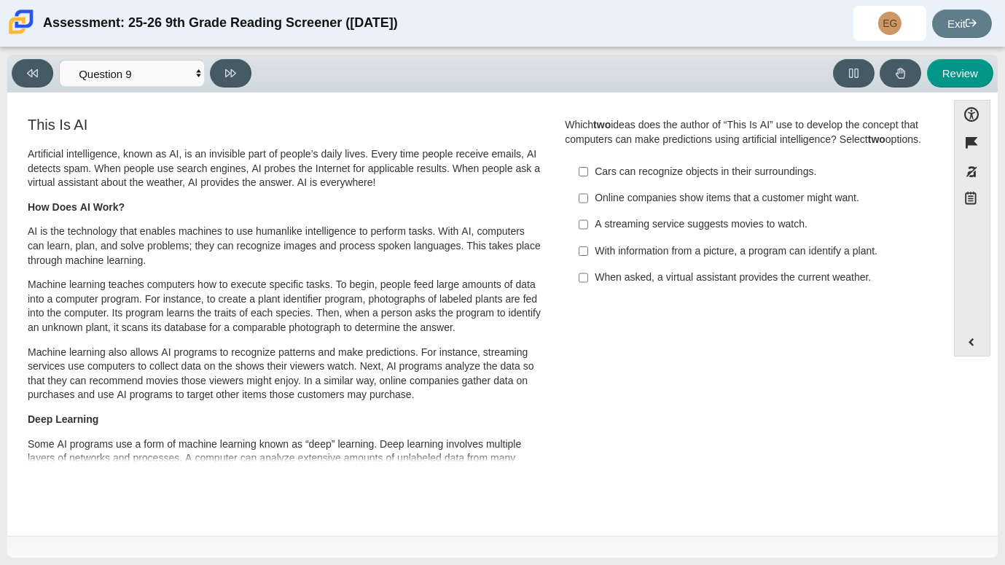
click at [177, 98] on div "Accessibility options Close Color scheme Font size Zoom Change the background a…" at bounding box center [502, 314] width 991 height 443
click at [163, 85] on select "Questions Question 1 Question 2 Question 3 Question 4 Question 5 Question 6 Que…" at bounding box center [132, 73] width 146 height 27
click at [23, 67] on button at bounding box center [33, 73] width 42 height 28
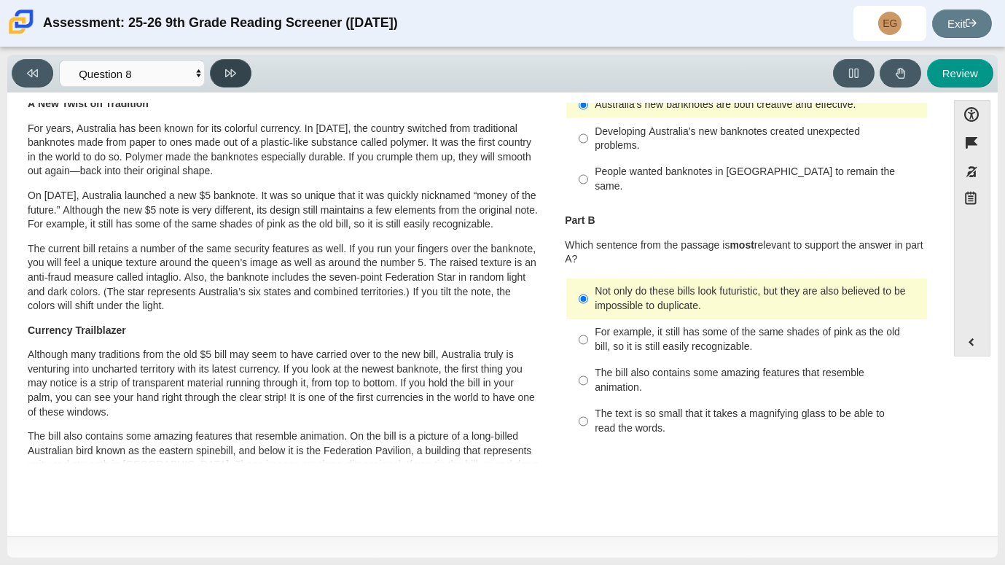
click at [240, 71] on button at bounding box center [231, 73] width 42 height 28
select select "89f058d6-b15c-4ef5-a4b3-fdaffb8868b6"
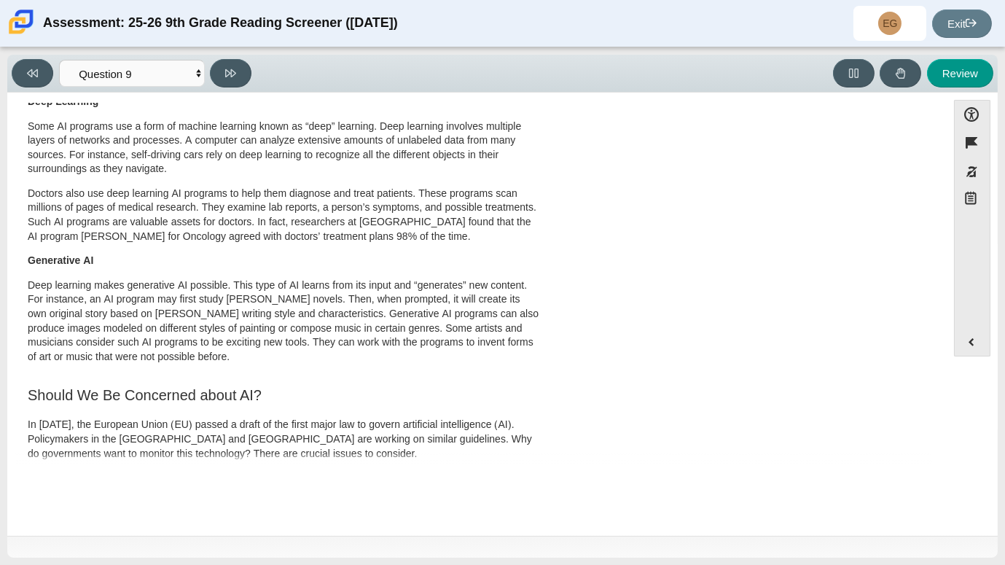
scroll to position [317, 0]
click at [212, 233] on p "Doctors also use deep learning AI programs to help them diagnose and treat pati…" at bounding box center [284, 215] width 513 height 57
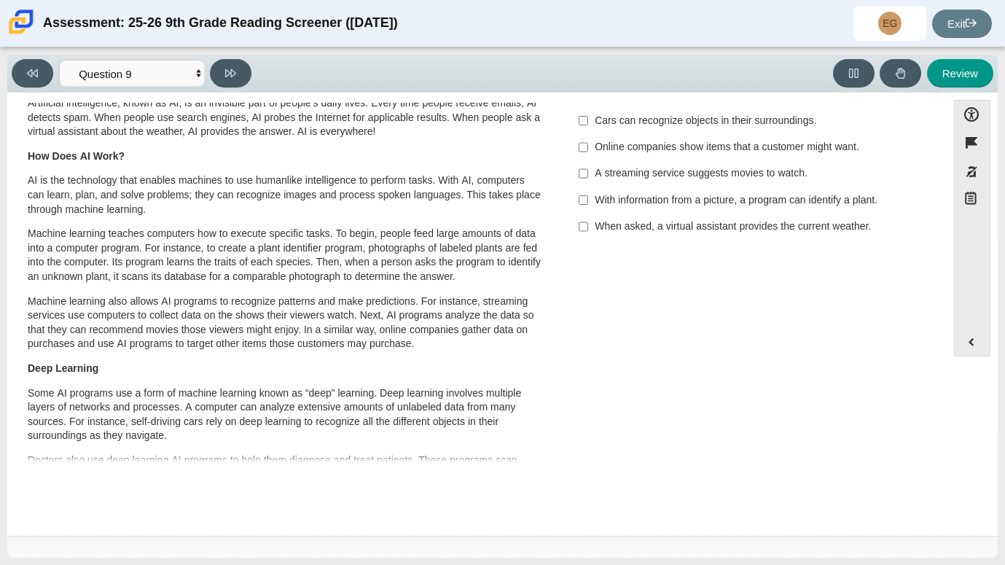
scroll to position [0, 0]
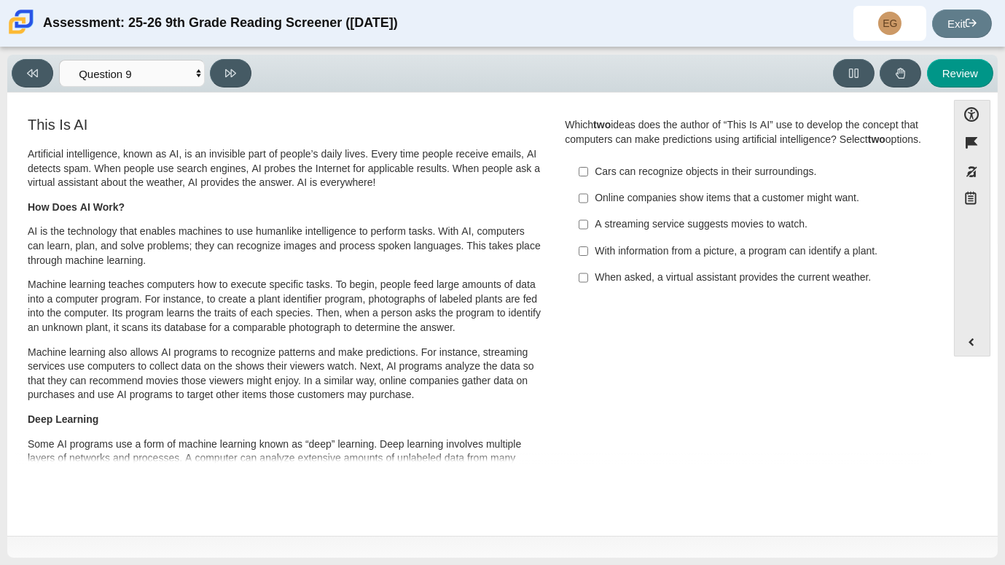
click at [750, 232] on div "A streaming service suggests movies to watch." at bounding box center [758, 224] width 326 height 15
click at [588, 238] on input "A streaming service suggests movies to watch. A streaming service suggests movi…" at bounding box center [583, 224] width 9 height 26
checkbox input "true"
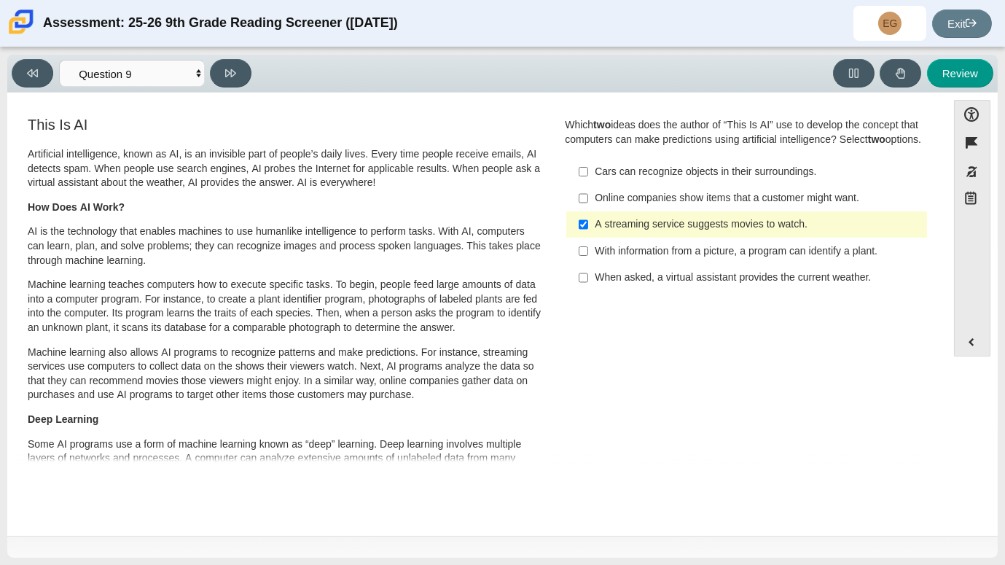
click at [676, 184] on label "Cars can recognize objects in their surroundings. Cars can recognize objects in…" at bounding box center [748, 171] width 359 height 26
click at [588, 184] on input "Cars can recognize objects in their surroundings. Cars can recognize objects in…" at bounding box center [583, 171] width 9 height 26
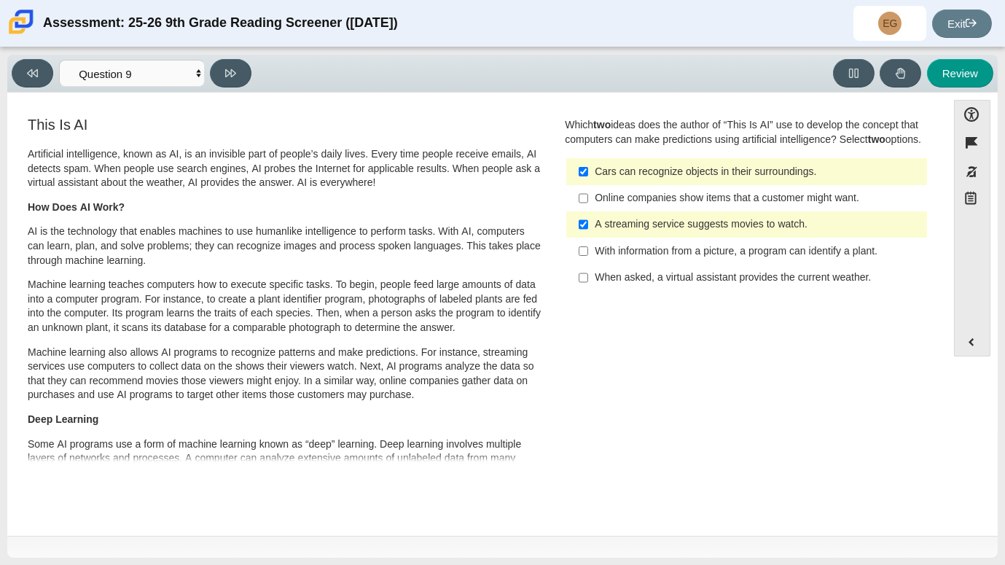
click at [753, 170] on div "Which two ideas does the author of “This Is AI” use to develop the concept that…" at bounding box center [747, 205] width 364 height 174
click at [754, 178] on div "Cars can recognize objects in their surroundings." at bounding box center [758, 172] width 326 height 15
click at [588, 178] on input "Cars can recognize objects in their surroundings. Cars can recognize objects in…" at bounding box center [583, 171] width 9 height 26
checkbox input "false"
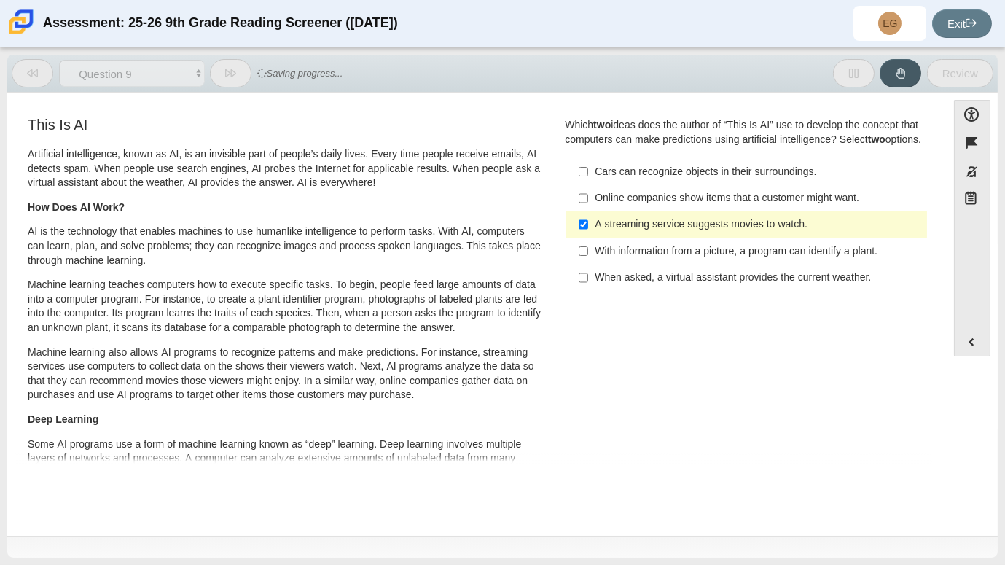
click at [753, 206] on div "Online companies show items that a customer might want." at bounding box center [758, 198] width 326 height 15
click at [588, 211] on input "Online companies show items that a customer might want. Online companies show i…" at bounding box center [583, 198] width 9 height 26
checkbox input "true"
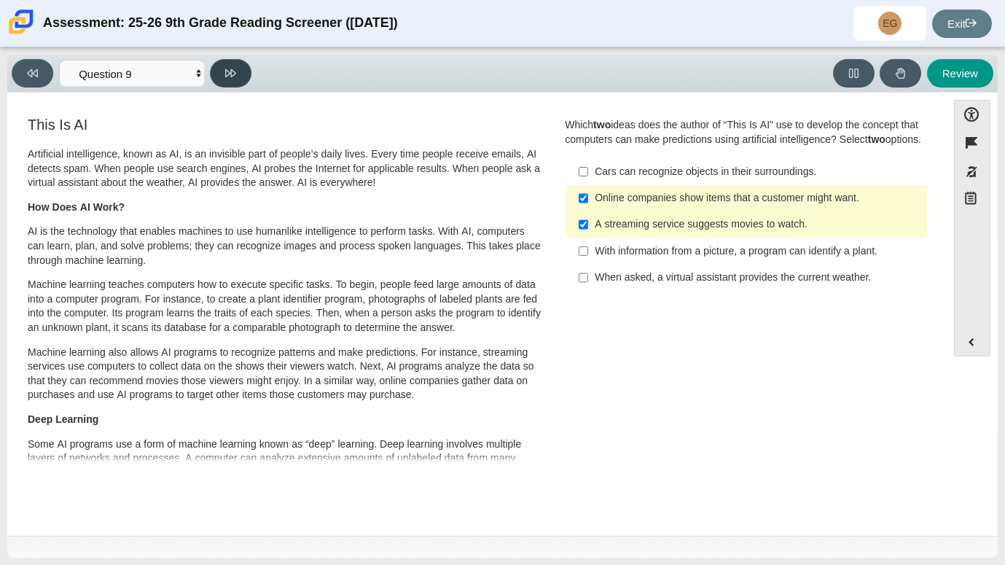
click at [215, 69] on button at bounding box center [231, 73] width 42 height 28
select select "cdf3c14e-a918-44d1-9b63-3db0fa81641e"
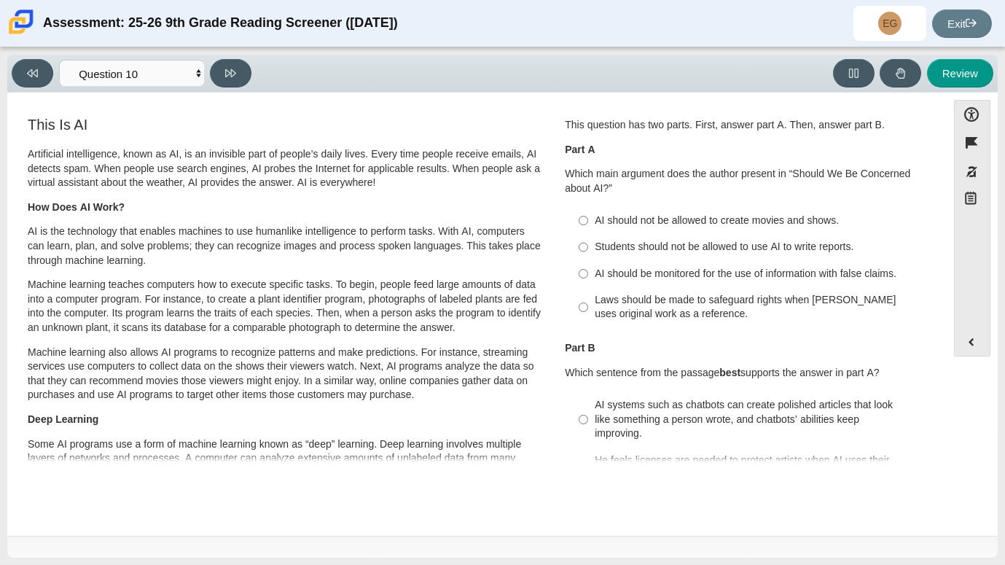
click at [640, 262] on label "AI should be monitored for the use of information with false claims. AI should …" at bounding box center [748, 273] width 359 height 26
click at [588, 262] on input "AI should be monitored for the use of information with false claims. AI should …" at bounding box center [583, 273] width 9 height 26
radio input "true"
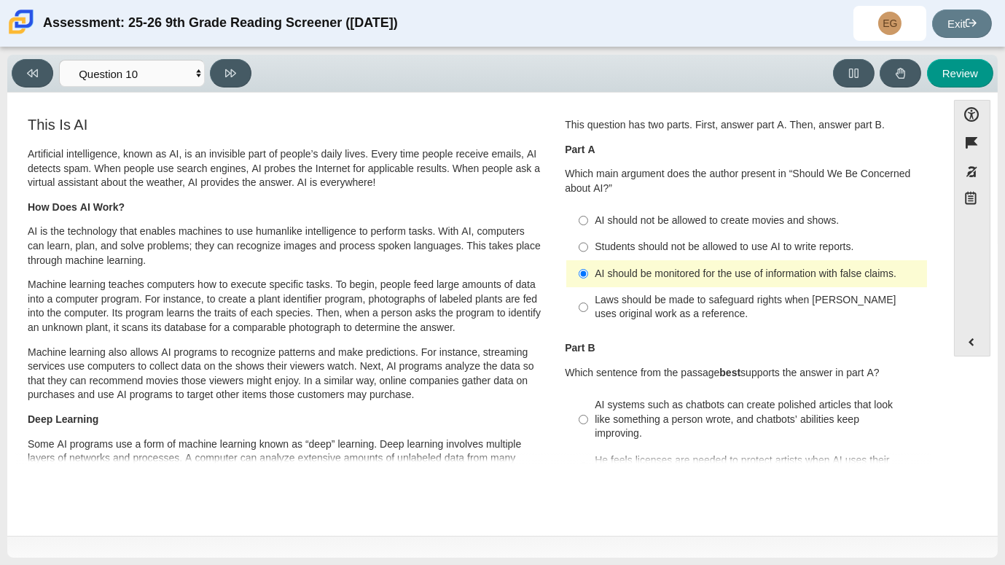
click at [821, 245] on div "Students should not be allowed to use AI to write reports." at bounding box center [758, 247] width 326 height 15
click at [588, 245] on input "Students should not be allowed to use AI to write reports. Students should not …" at bounding box center [583, 247] width 9 height 26
radio input "true"
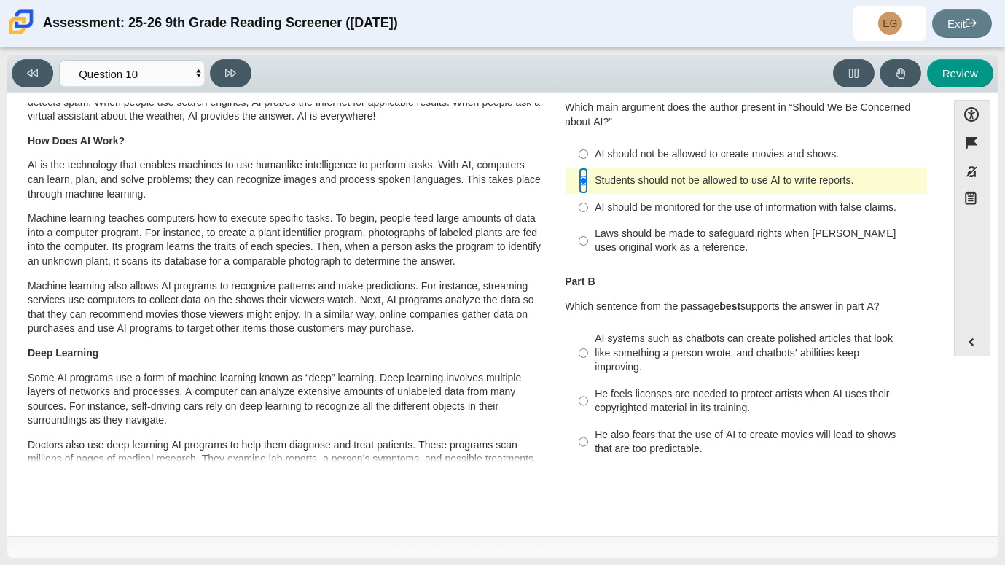
scroll to position [69, 0]
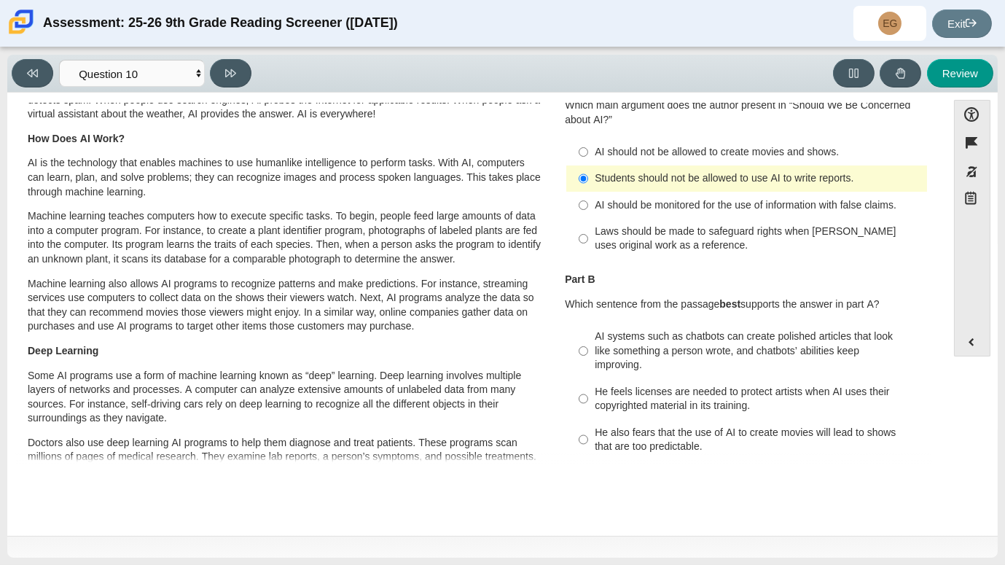
click at [806, 351] on div "AI systems such as chatbots can create polished articles that look like somethi…" at bounding box center [758, 350] width 326 height 43
click at [588, 351] on input "AI systems such as chatbots can create polished articles that look like somethi…" at bounding box center [583, 351] width 9 height 55
radio input "true"
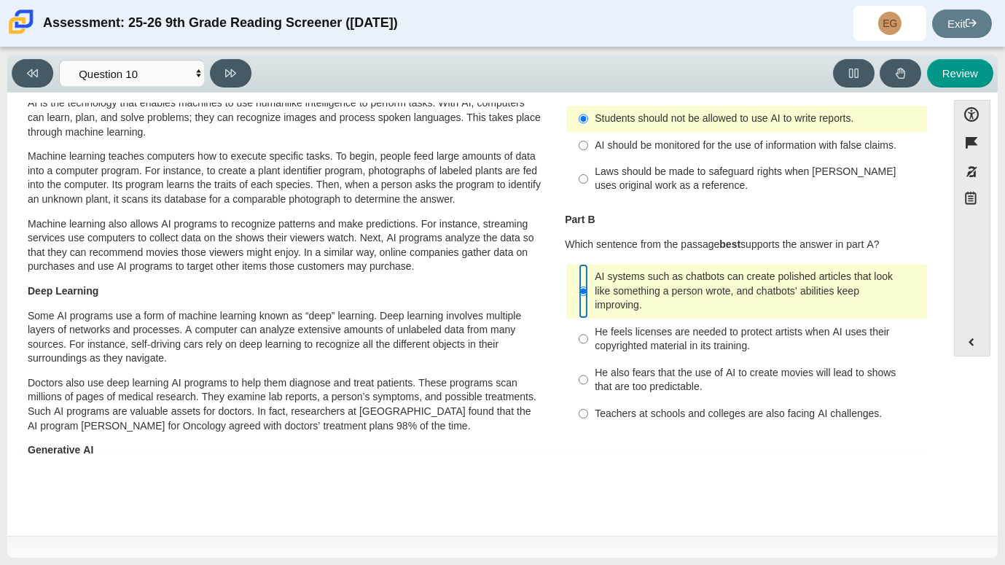
scroll to position [130, 0]
click at [827, 407] on div "Teachers at schools and colleges are also facing AI challenges." at bounding box center [758, 412] width 326 height 15
click at [588, 407] on input "Teachers at schools and colleges are also facing AI challenges. Teachers at sch…" at bounding box center [583, 412] width 9 height 26
radio input "true"
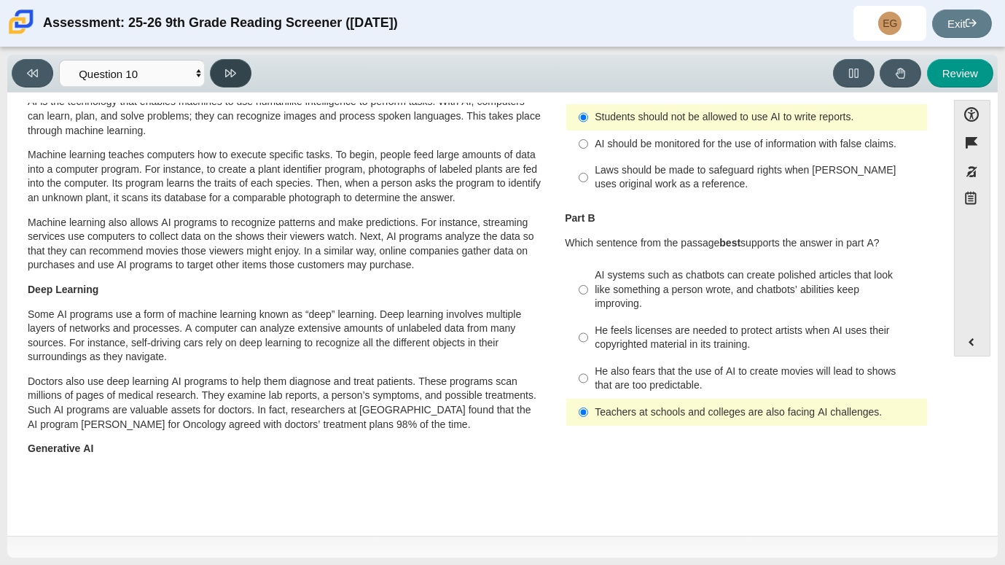
click at [232, 76] on icon at bounding box center [230, 73] width 11 height 11
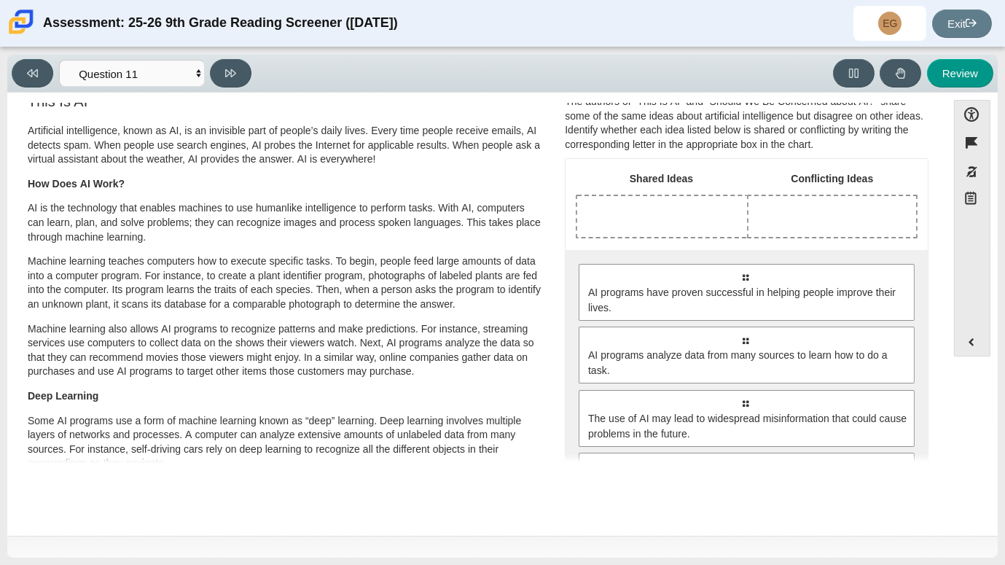
scroll to position [25, 0]
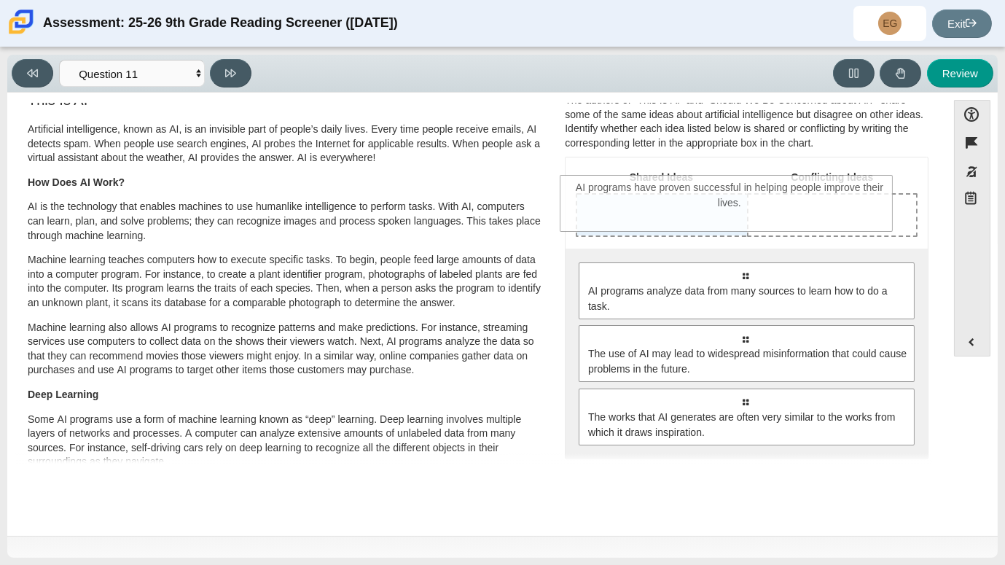
drag, startPoint x: 685, startPoint y: 307, endPoint x: 673, endPoint y: 229, distance: 79.0
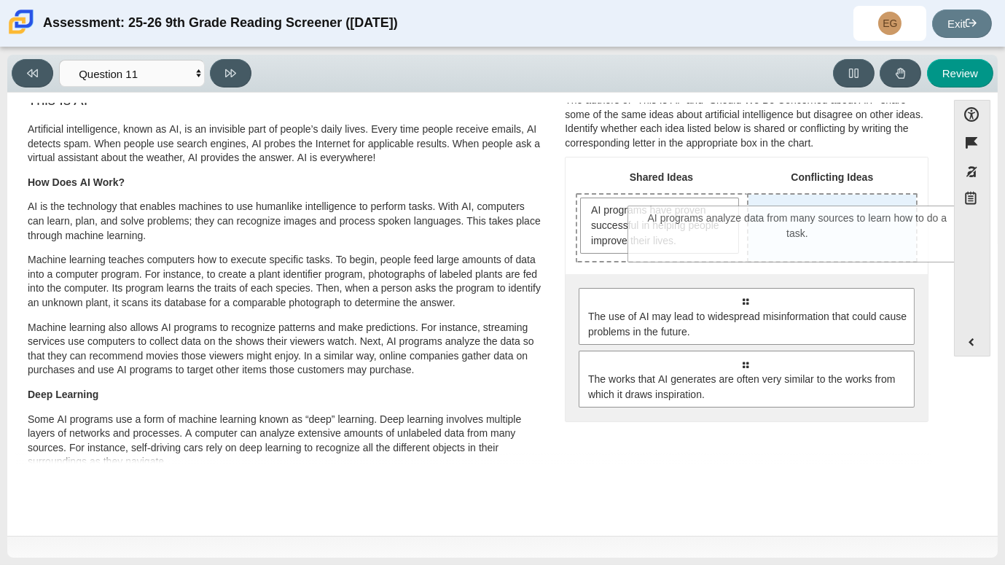
drag, startPoint x: 706, startPoint y: 321, endPoint x: 797, endPoint y: 205, distance: 147.4
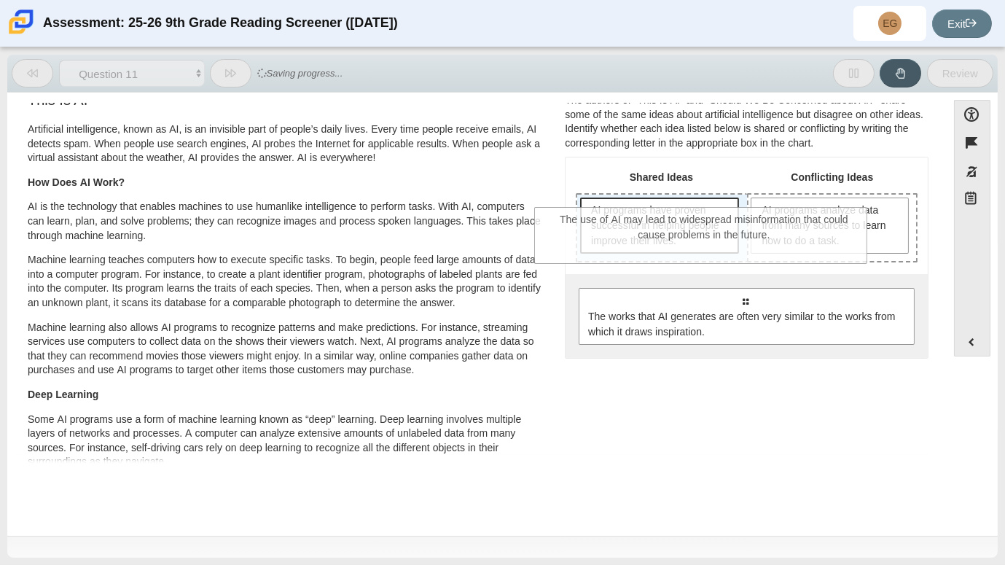
drag, startPoint x: 683, startPoint y: 298, endPoint x: 643, endPoint y: 219, distance: 88.4
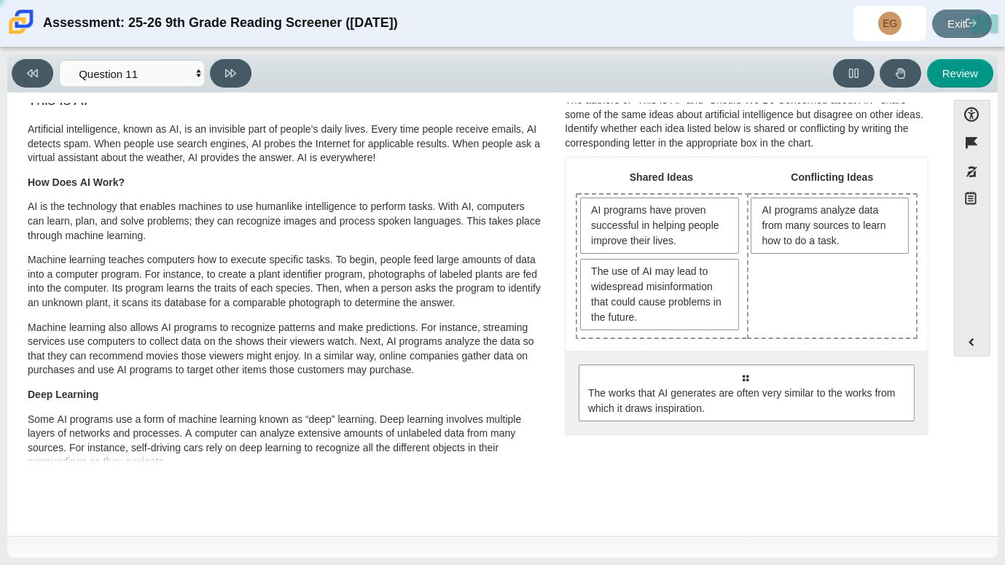
drag, startPoint x: 659, startPoint y: 284, endPoint x: 681, endPoint y: 344, distance: 63.7
click at [681, 344] on div "Shared Ideas Conflicting Ideas AI programs have proven successful in helping pe…" at bounding box center [747, 295] width 362 height 277
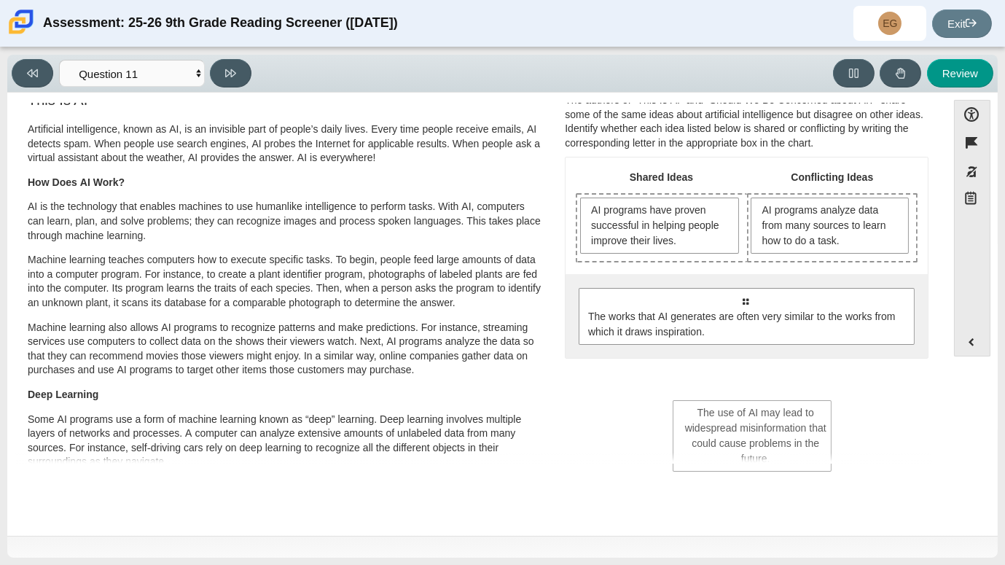
drag, startPoint x: 657, startPoint y: 265, endPoint x: 754, endPoint y: 408, distance: 173.1
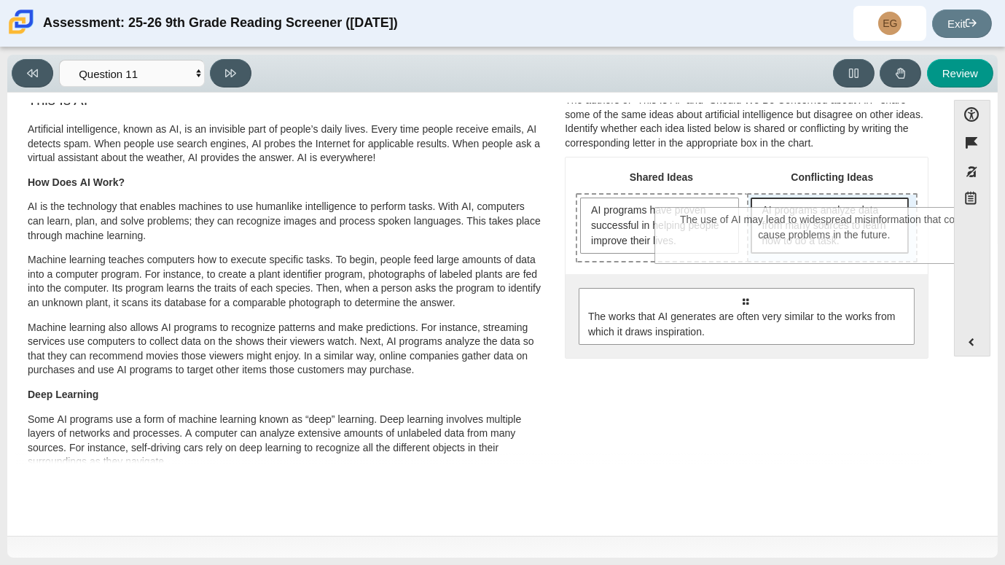
drag, startPoint x: 711, startPoint y: 335, endPoint x: 789, endPoint y: 246, distance: 117.8
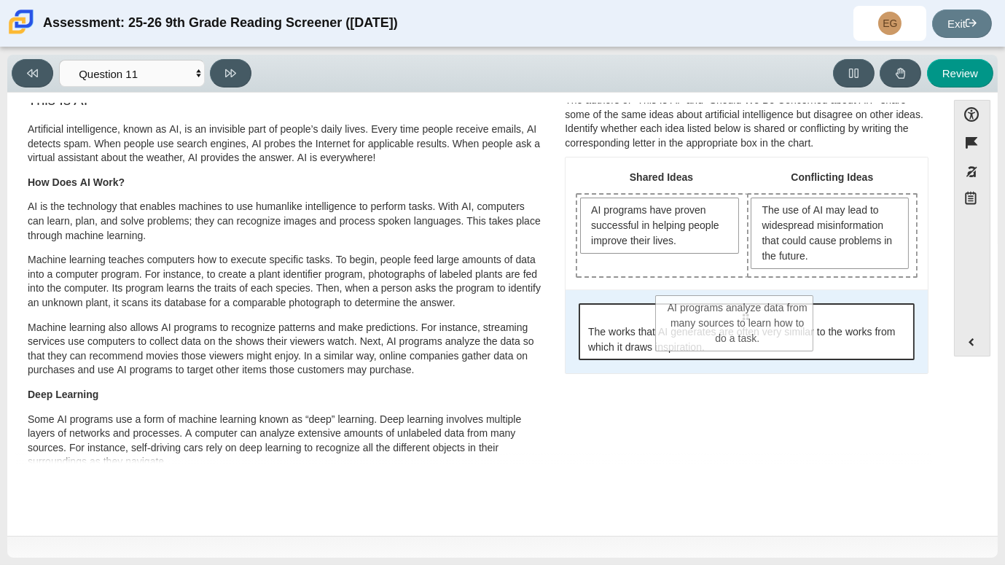
drag, startPoint x: 787, startPoint y: 243, endPoint x: 695, endPoint y: 341, distance: 134.1
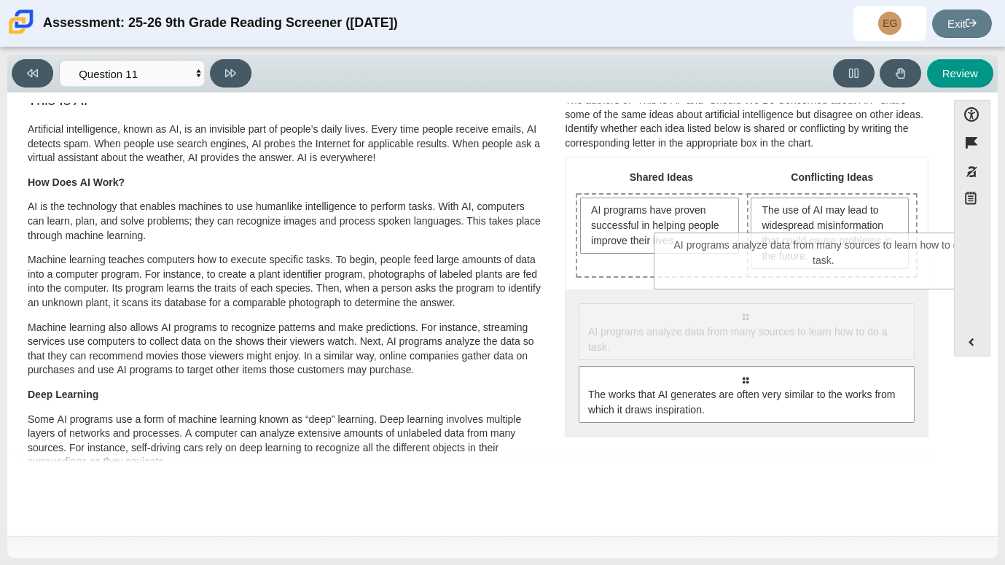
drag, startPoint x: 705, startPoint y: 348, endPoint x: 783, endPoint y: 276, distance: 106.3
click at [783, 276] on div "Shared Ideas Conflicting Ideas AI programs have proven successful in helping pe…" at bounding box center [747, 296] width 362 height 278
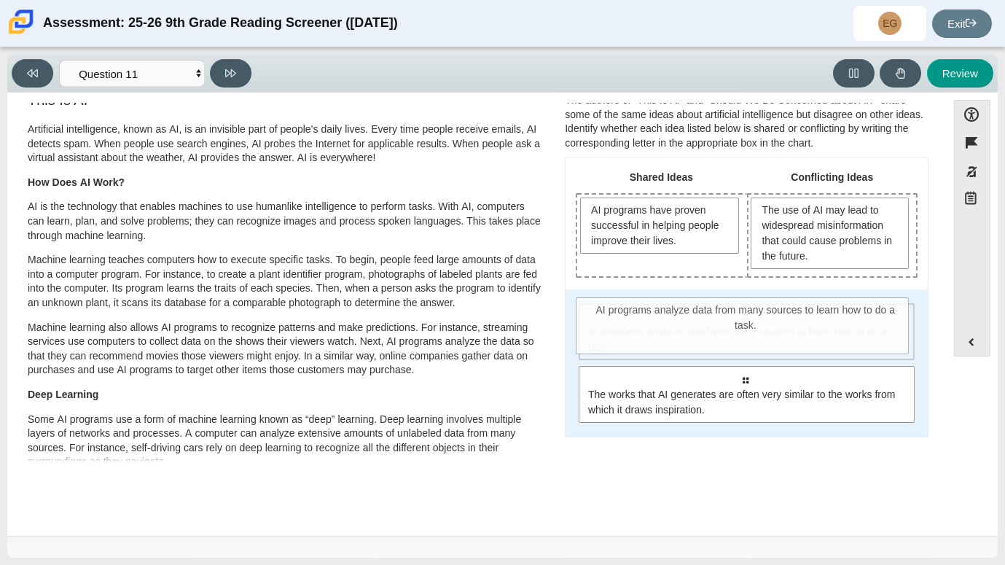
click at [663, 318] on div "Select to move response to a response input area. AI programs analyze data from…" at bounding box center [746, 331] width 335 height 57
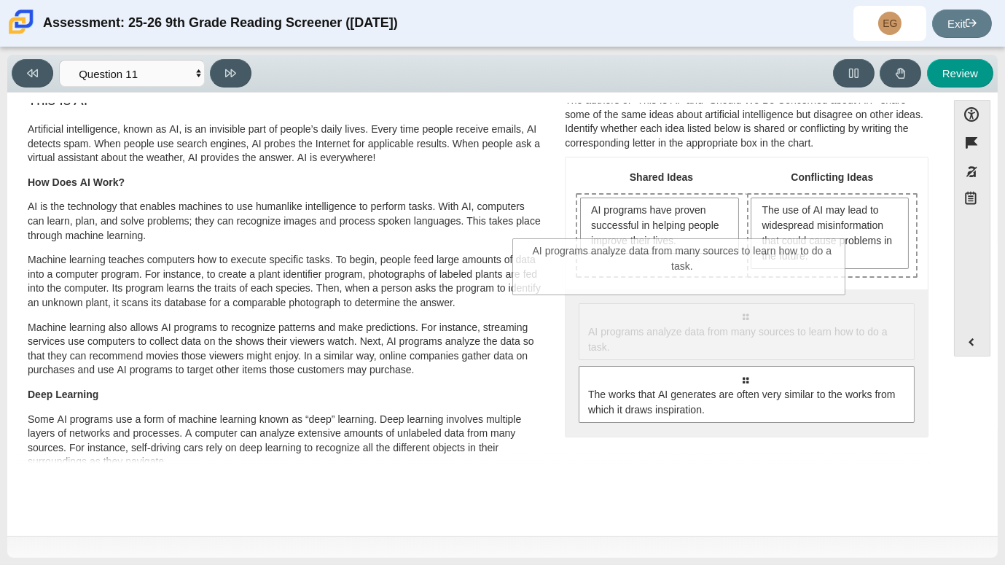
drag, startPoint x: 752, startPoint y: 344, endPoint x: 690, endPoint y: 276, distance: 92.9
click at [690, 276] on div "Shared Ideas Conflicting Ideas AI programs have proven successful in helping pe…" at bounding box center [747, 296] width 362 height 278
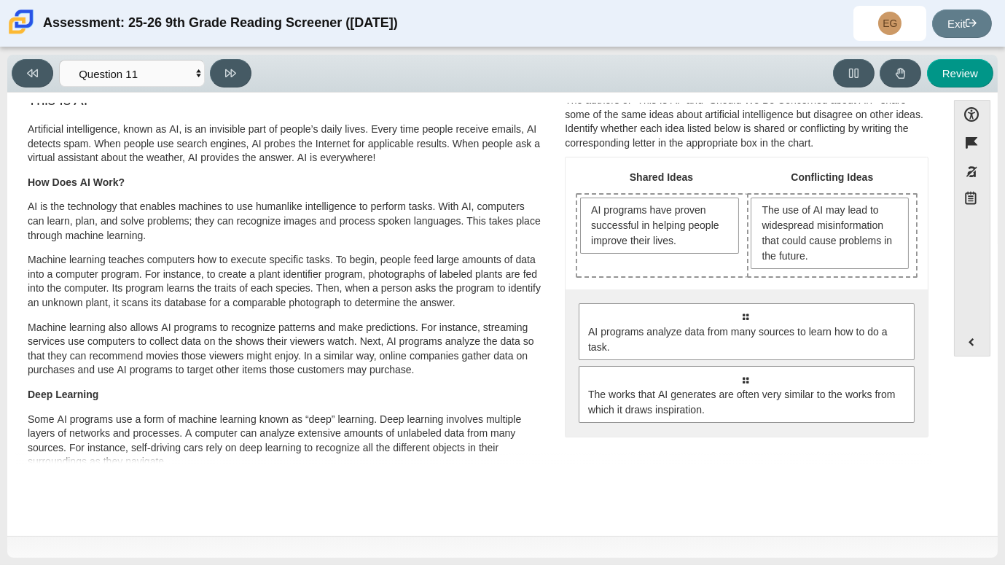
click at [689, 277] on div "Shared Ideas Conflicting Ideas AI programs have proven successful in helping pe…" at bounding box center [747, 296] width 362 height 278
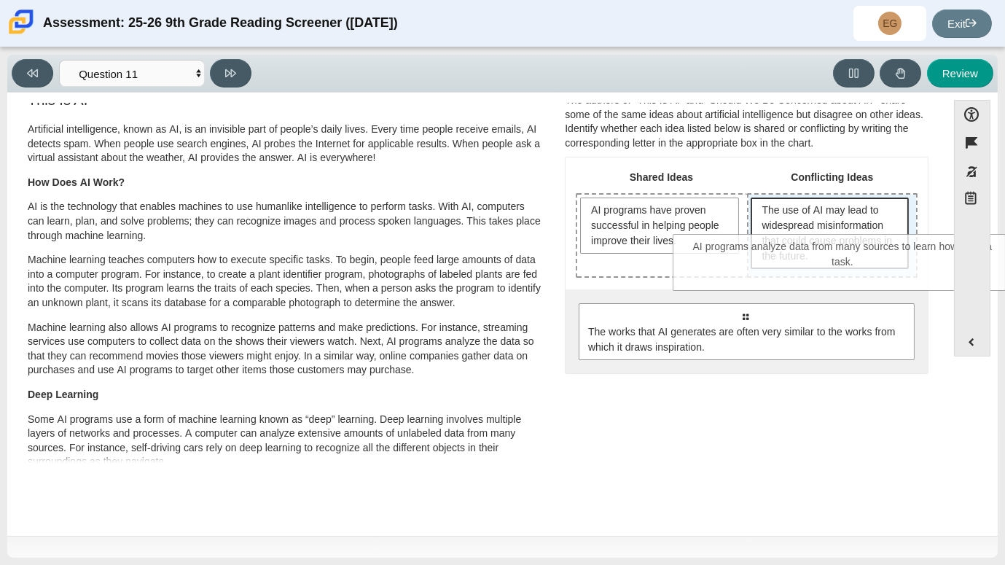
drag, startPoint x: 701, startPoint y: 319, endPoint x: 799, endPoint y: 251, distance: 119.1
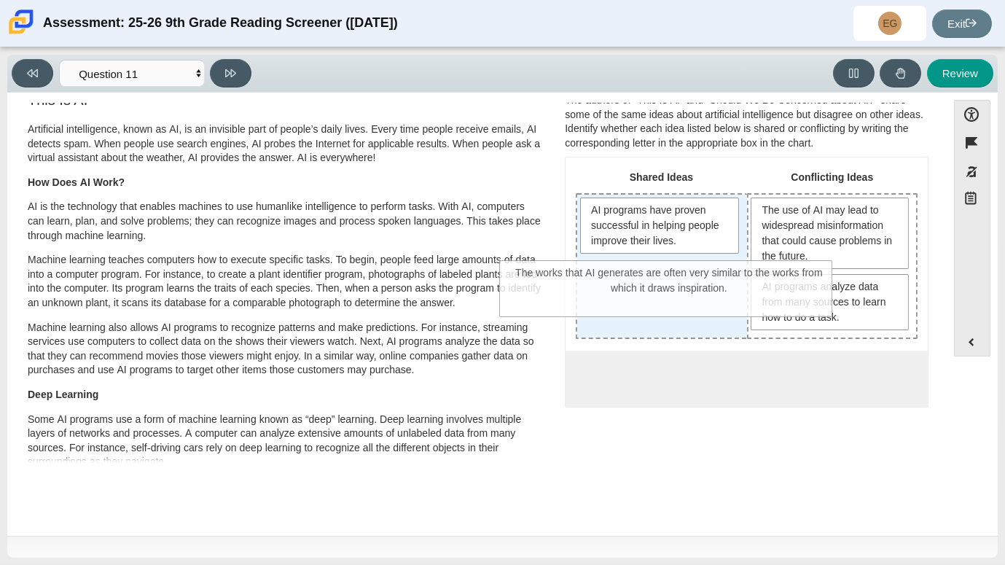
drag, startPoint x: 750, startPoint y: 389, endPoint x: 673, endPoint y: 287, distance: 127.4
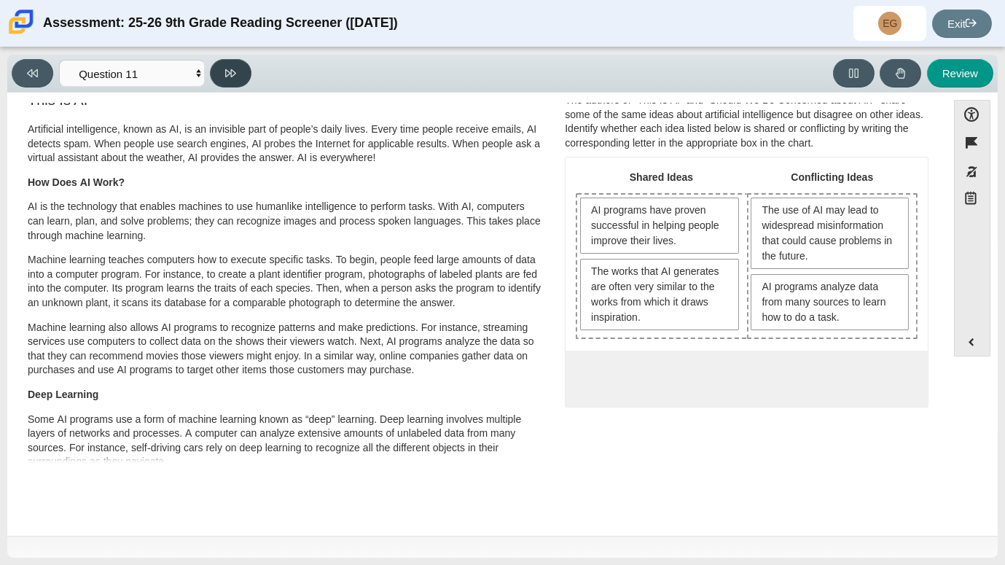
click at [241, 72] on button at bounding box center [231, 73] width 42 height 28
select select "c3effed4-44ce-4a19-bd96-1787f34e9b4c"
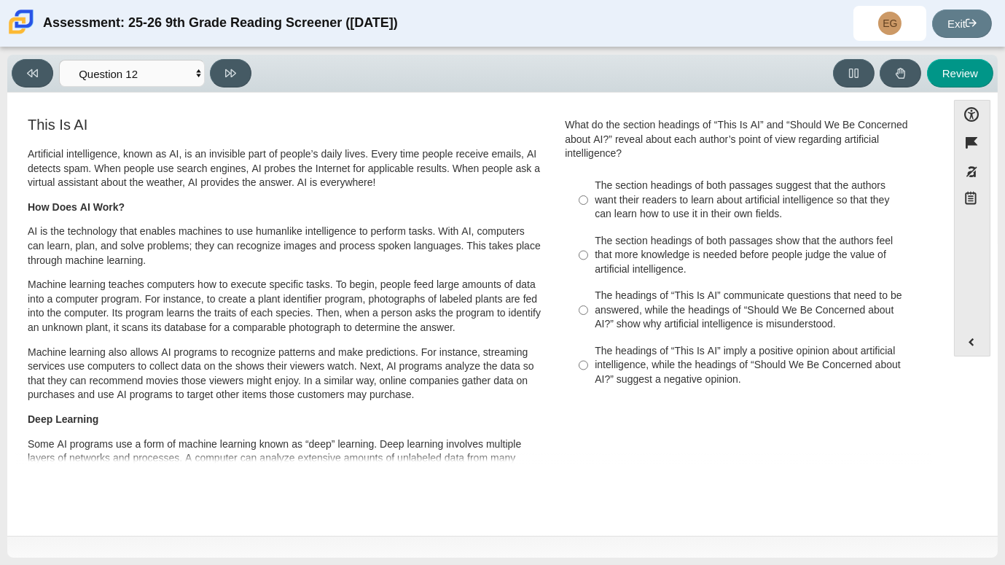
click at [716, 217] on div "The section headings of both passages suggest that the authors want their reade…" at bounding box center [758, 200] width 326 height 43
click at [588, 217] on input "The section headings of both passages suggest that the authors want their reade…" at bounding box center [583, 200] width 9 height 55
radio input "true"
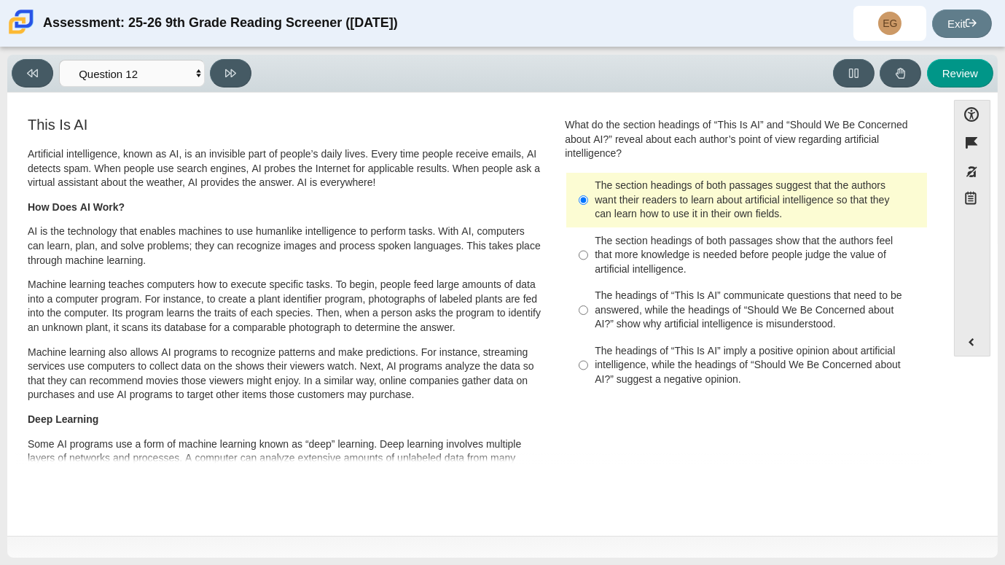
click at [705, 246] on div "The section headings of both passages show that the authors feel that more know…" at bounding box center [758, 255] width 326 height 43
click at [588, 246] on input "The section headings of both passages show that the authors feel that more know…" at bounding box center [583, 254] width 9 height 55
radio input "true"
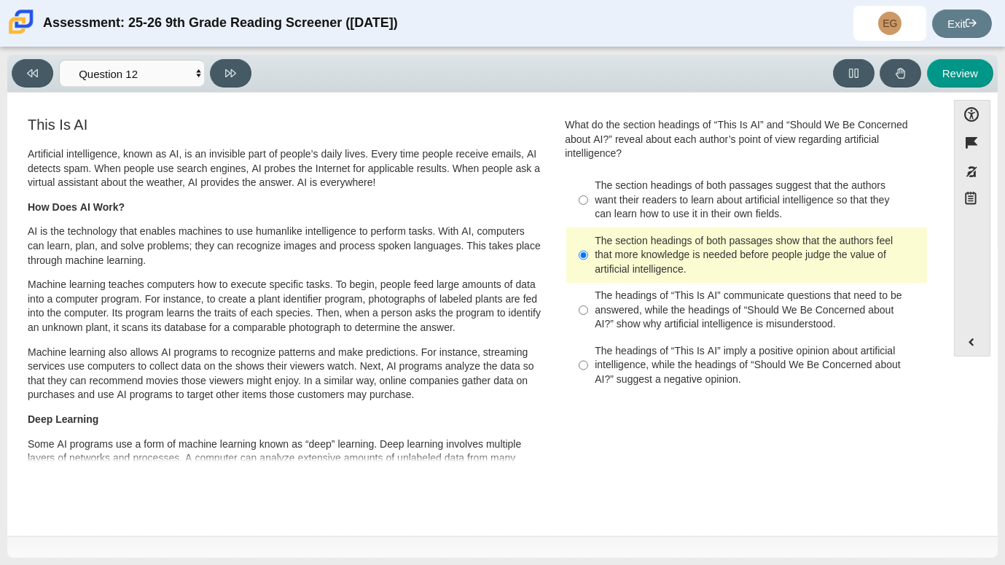
click at [254, 80] on div "Viewing Question 12 of 12 in Pacing Mode Questions Question 1 Question 2 Questi…" at bounding box center [135, 73] width 246 height 28
click at [246, 74] on button at bounding box center [231, 73] width 42 height 28
select select "review"
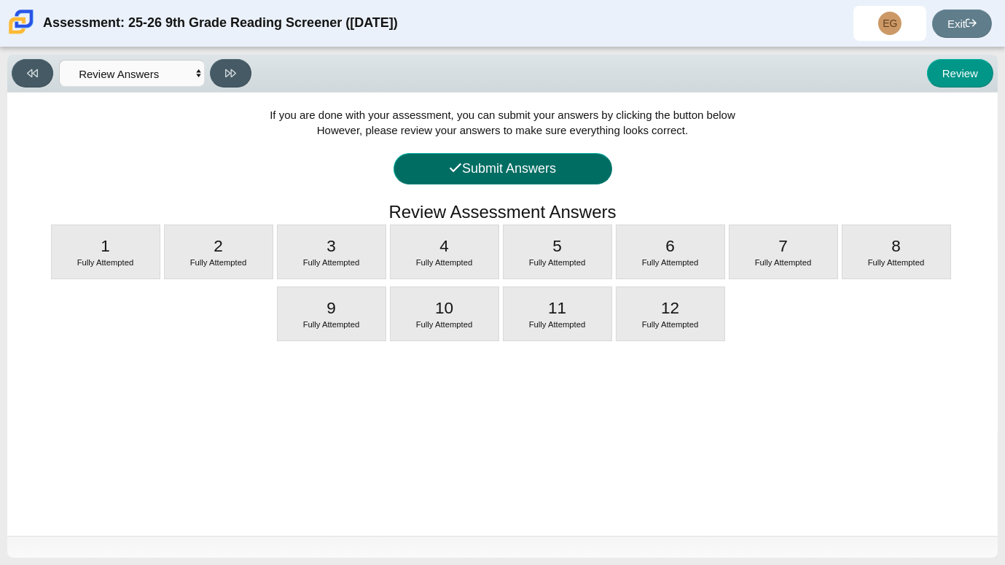
click at [485, 157] on button "Submit Answers" at bounding box center [503, 168] width 219 height 31
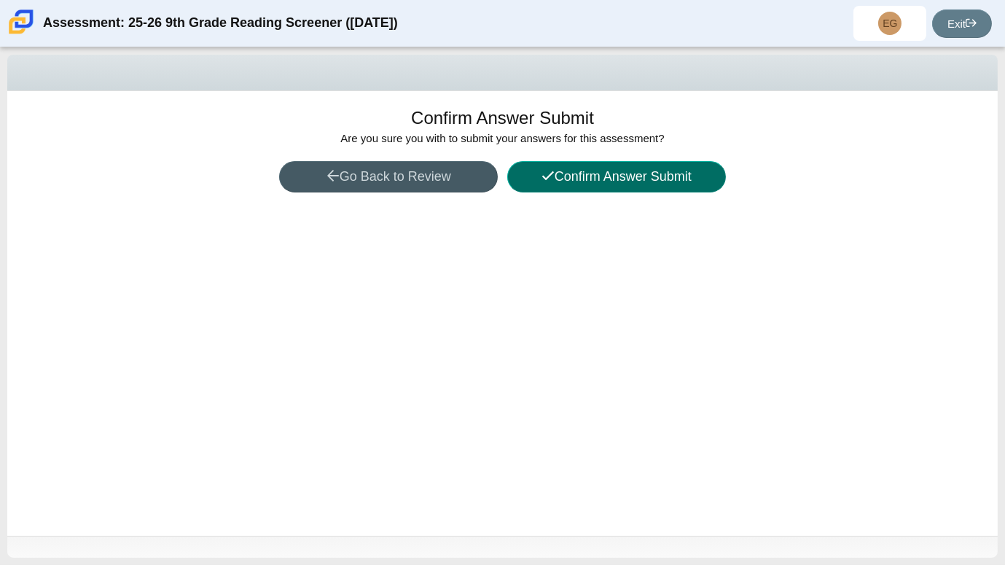
click at [573, 167] on button "Confirm Answer Submit" at bounding box center [616, 176] width 219 height 31
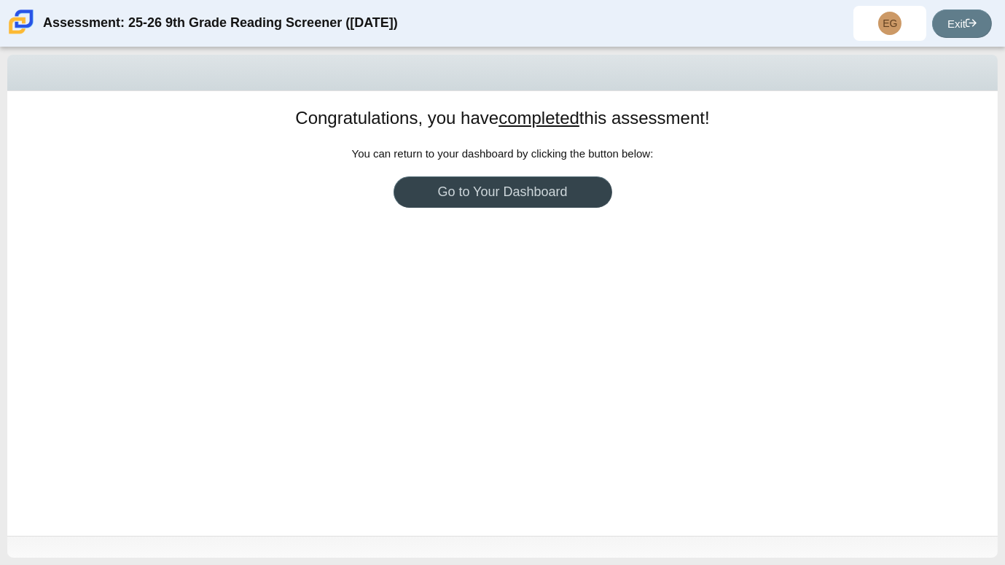
click at [503, 184] on link "Go to Your Dashboard" at bounding box center [503, 191] width 219 height 31
